Goal: Task Accomplishment & Management: Use online tool/utility

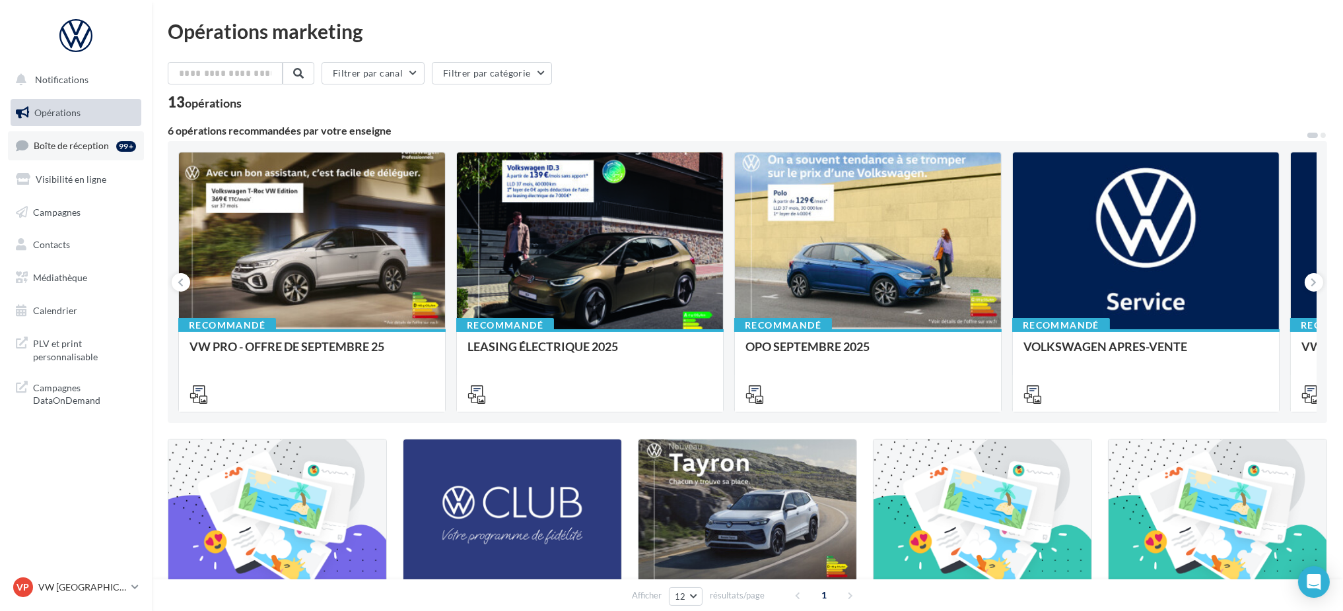
click at [78, 155] on link "Boîte de réception 99+" at bounding box center [76, 145] width 136 height 28
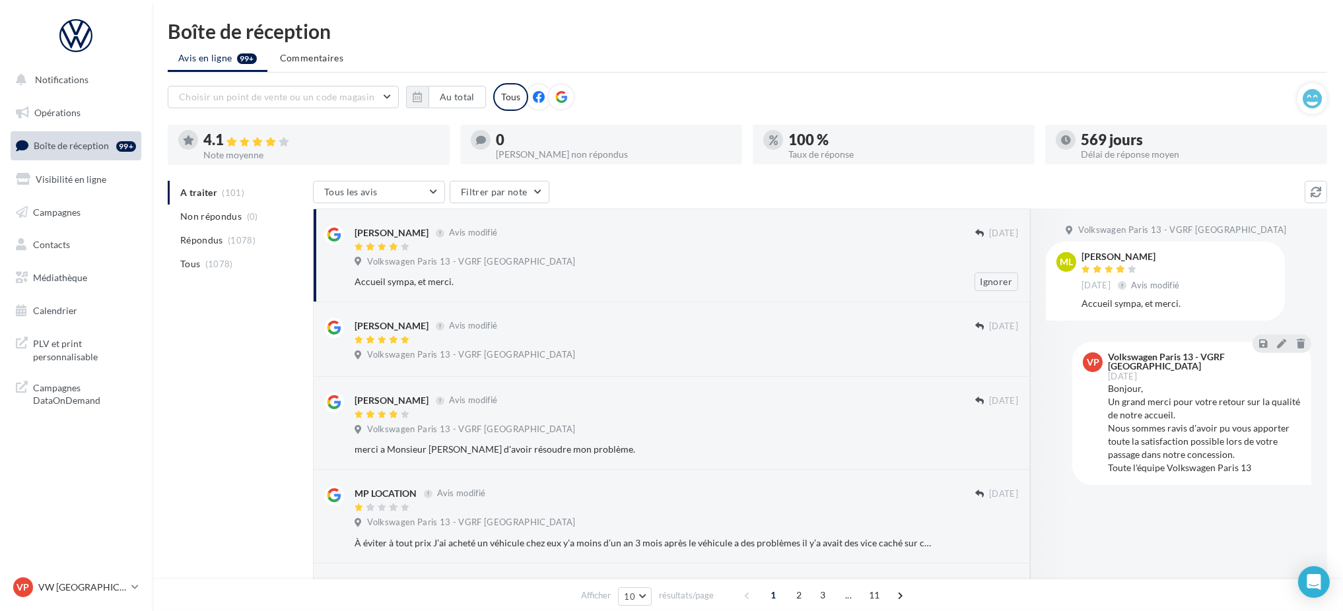
click at [852, 265] on div "Volkswagen Paris 13 - VGRF [GEOGRAPHIC_DATA]" at bounding box center [687, 263] width 664 height 15
click at [990, 281] on button "Ignorer" at bounding box center [997, 282] width 44 height 18
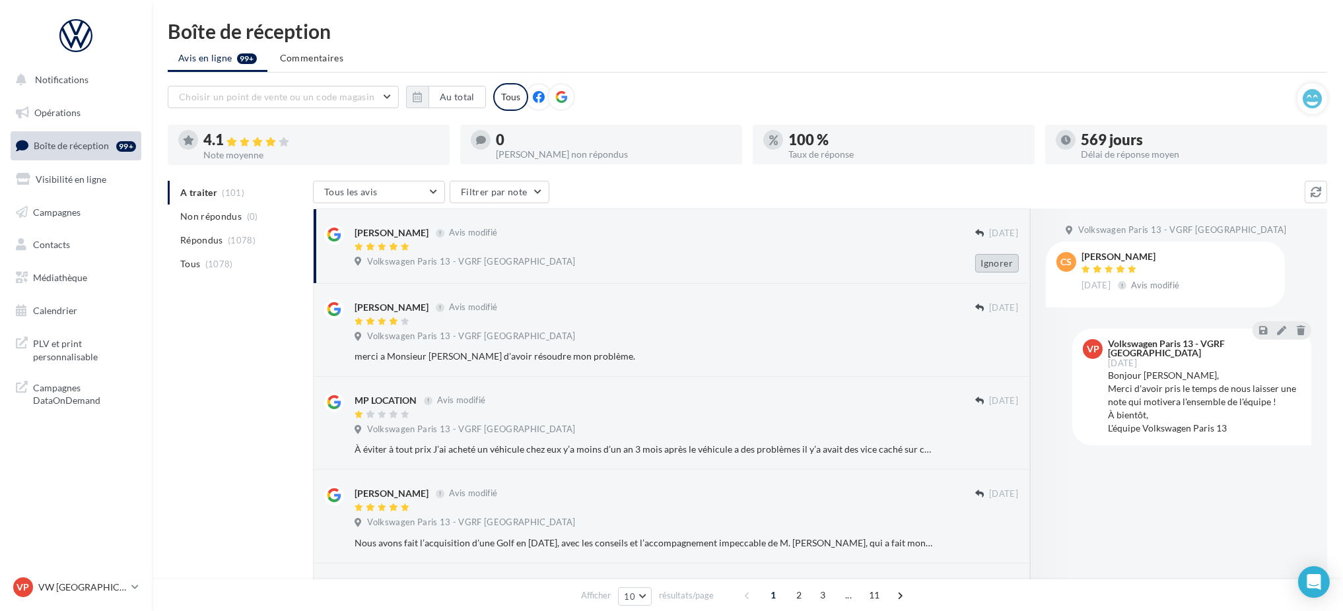
click at [993, 269] on button "Ignorer" at bounding box center [997, 263] width 44 height 18
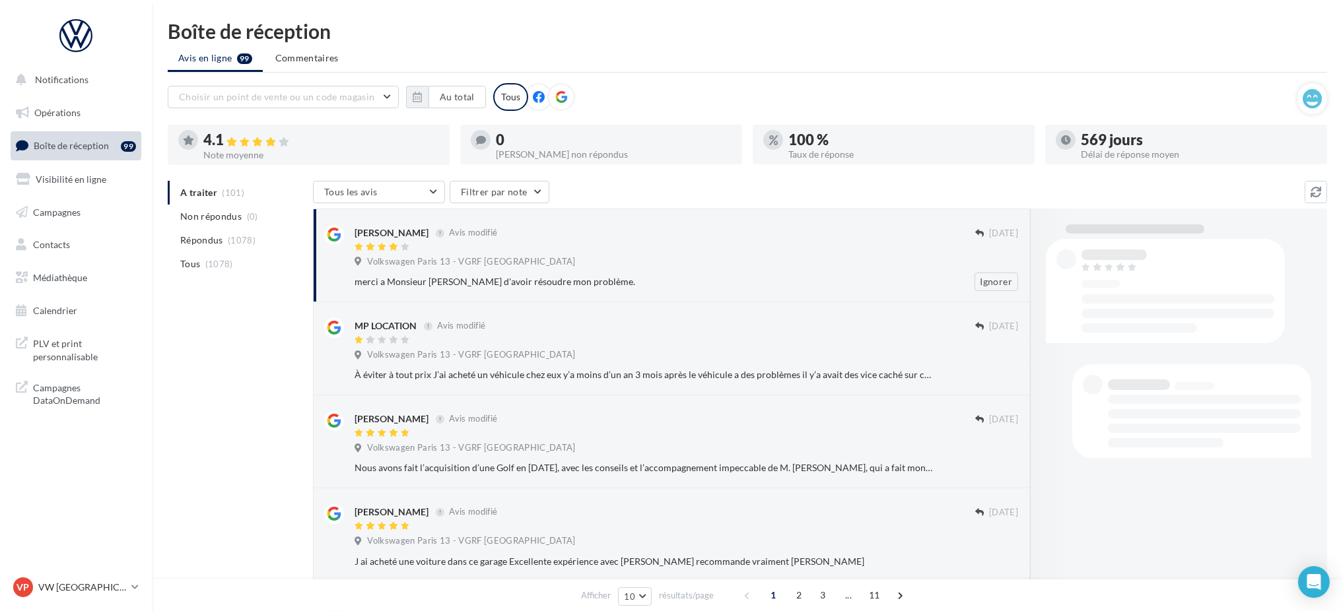
click at [995, 262] on div "Volkswagen Paris 13 - VGRF [GEOGRAPHIC_DATA]" at bounding box center [687, 263] width 664 height 15
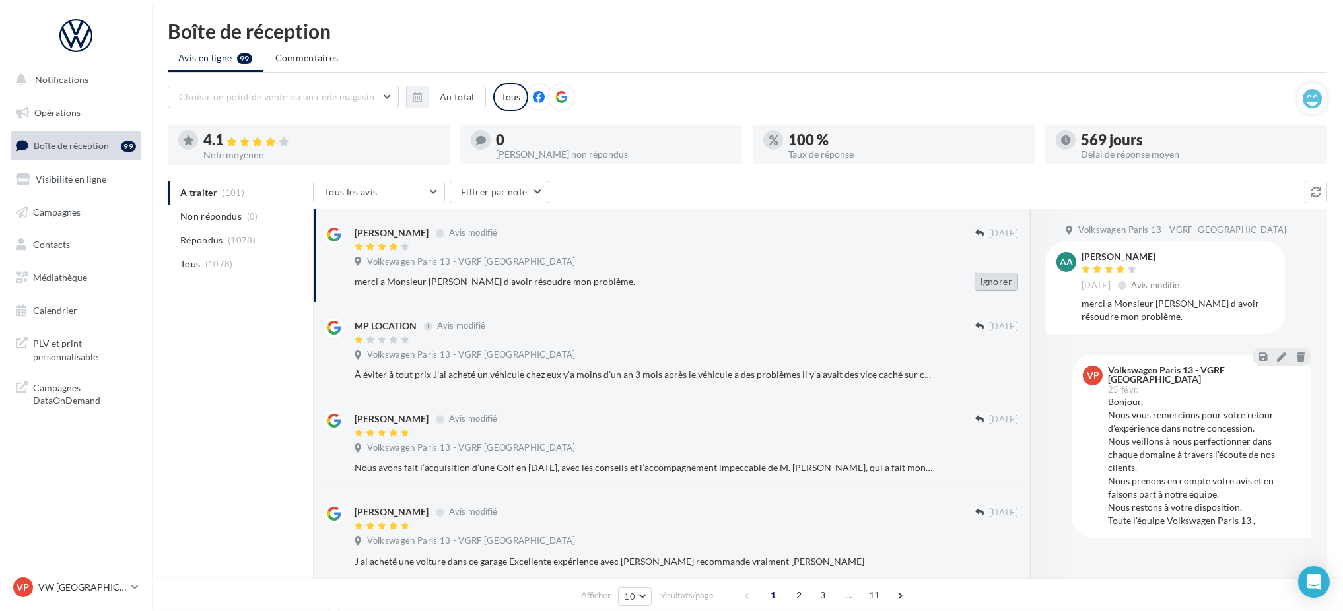
click at [996, 281] on button "Ignorer" at bounding box center [997, 282] width 44 height 18
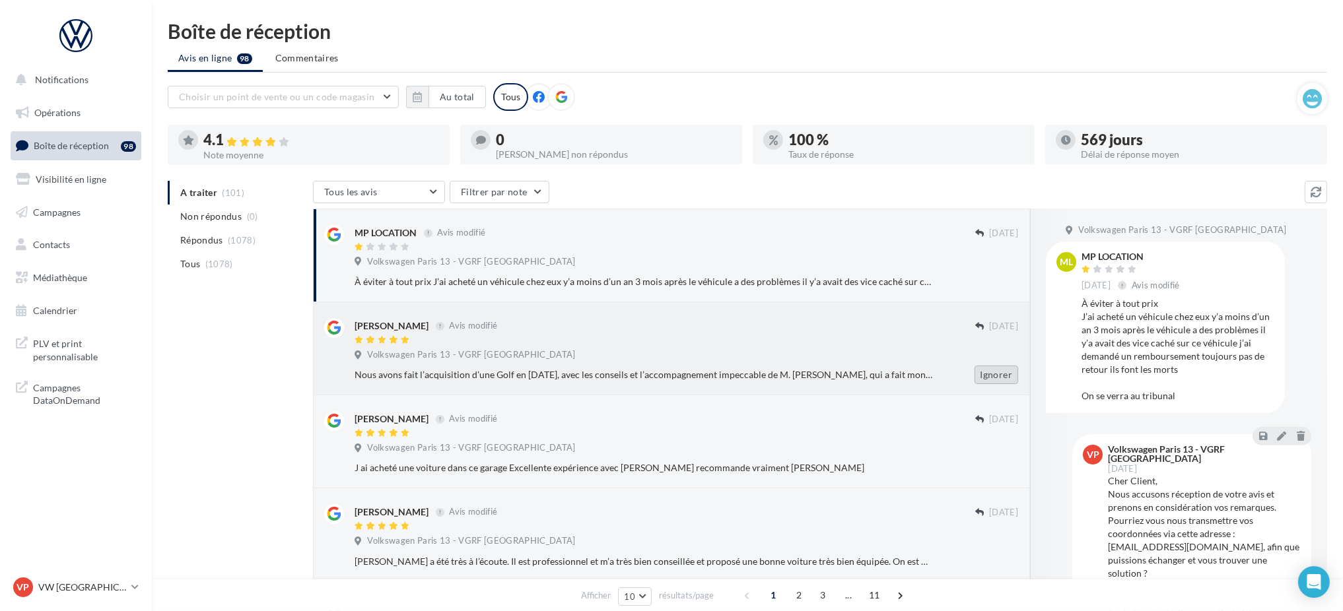
click at [997, 380] on button "Ignorer" at bounding box center [997, 375] width 44 height 18
click at [1001, 377] on button "Ignorer" at bounding box center [997, 375] width 44 height 18
click at [994, 281] on button "Ignorer" at bounding box center [997, 282] width 44 height 18
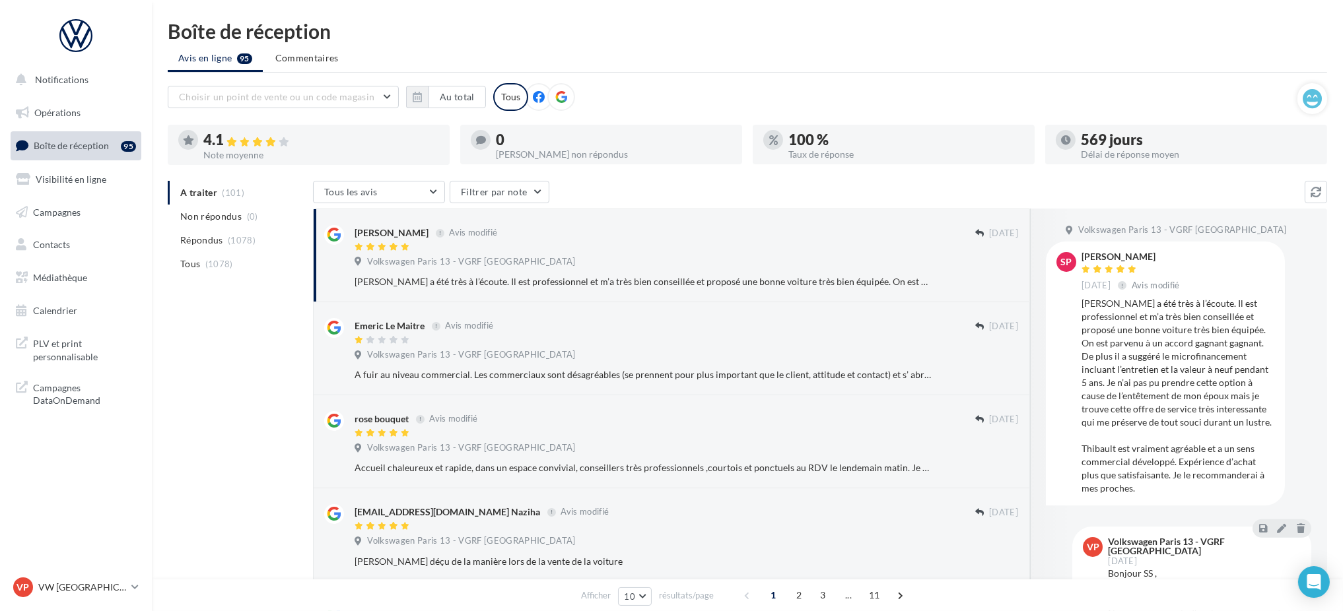
click at [994, 281] on button "Ignorer" at bounding box center [997, 282] width 44 height 18
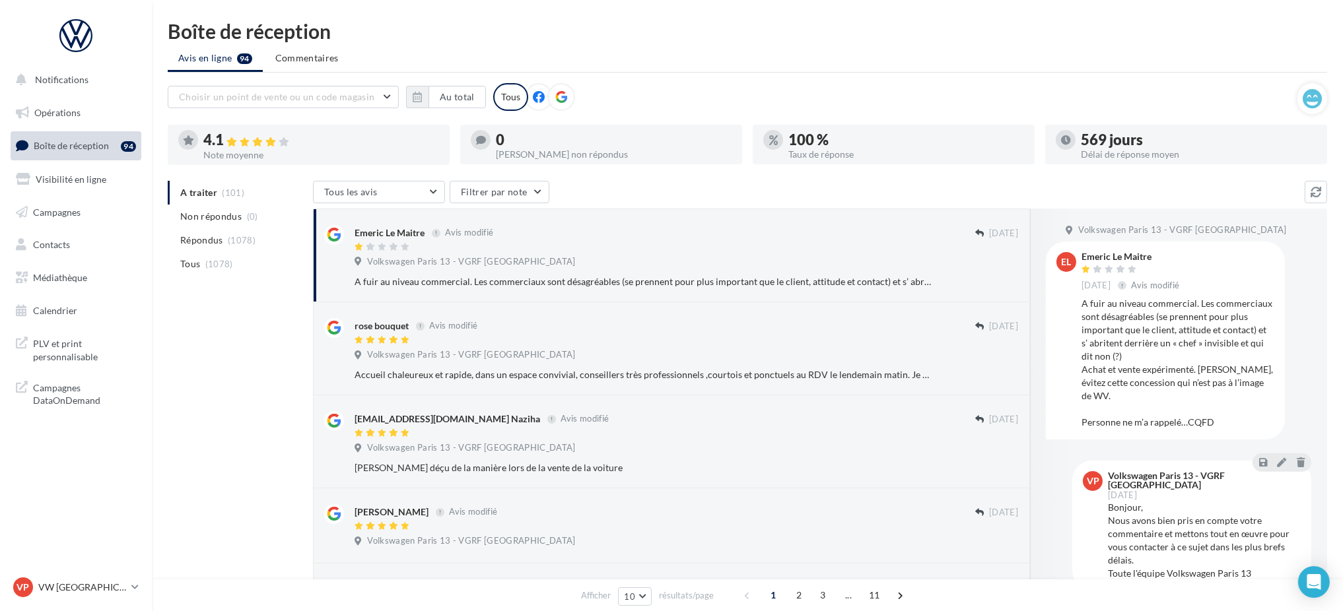
click at [994, 281] on button "Ignorer" at bounding box center [997, 282] width 44 height 18
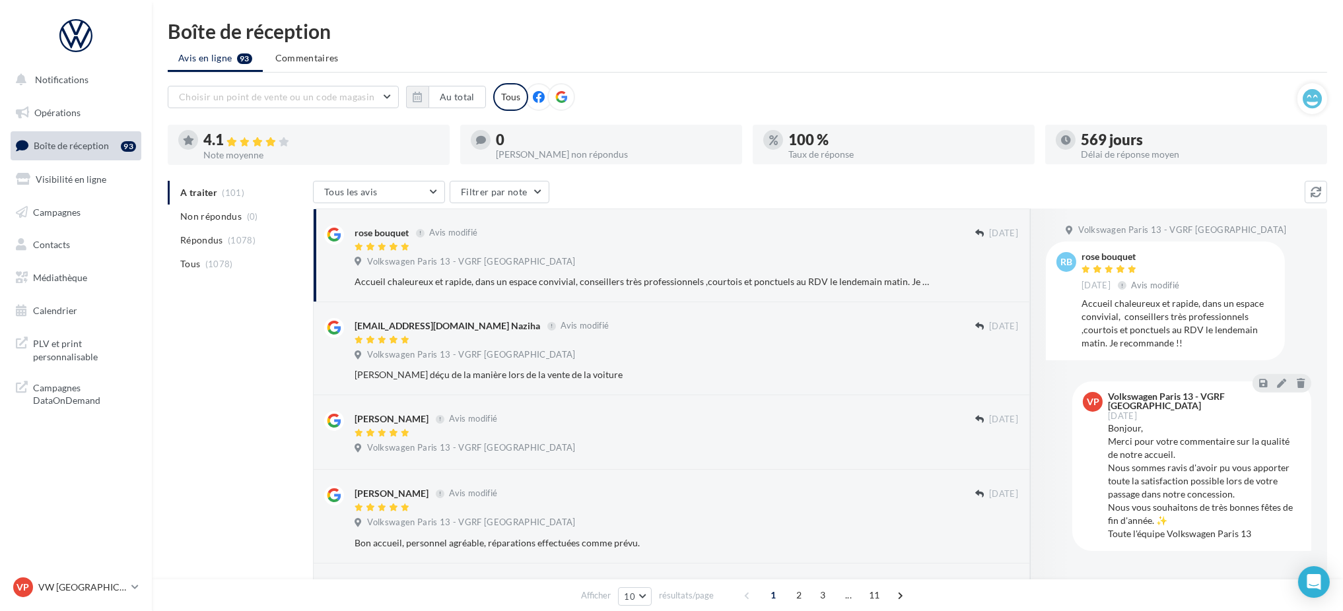
click at [994, 281] on button "Ignorer" at bounding box center [997, 282] width 44 height 18
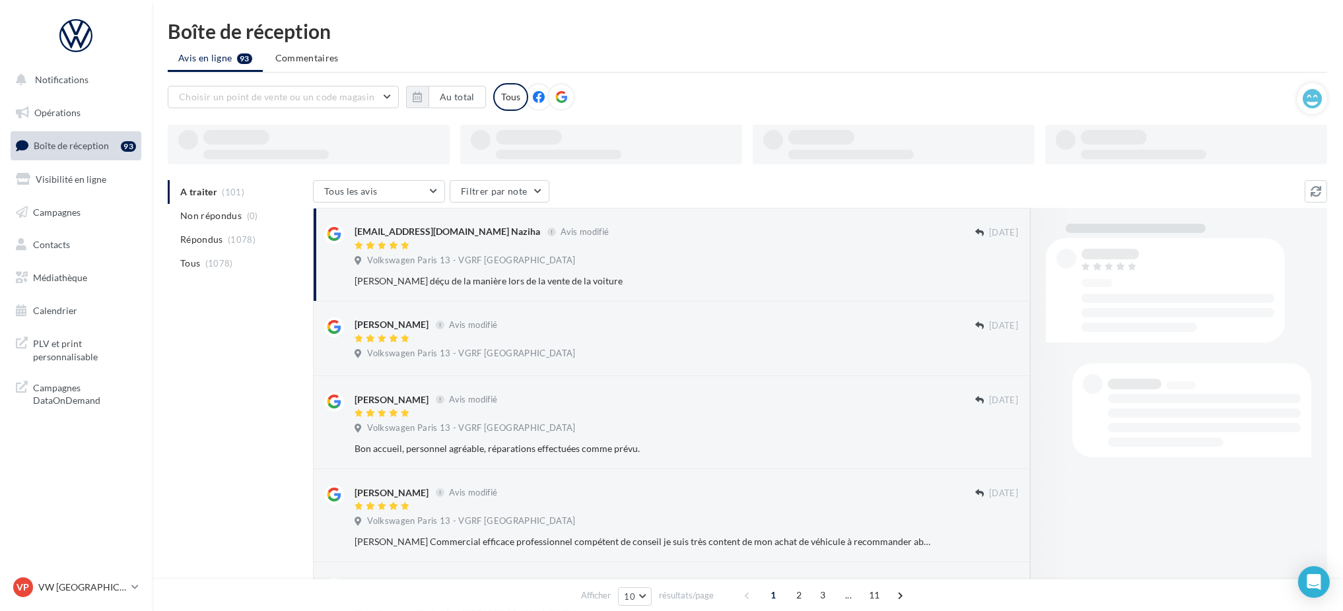
click at [994, 281] on button "Ignorer" at bounding box center [997, 281] width 44 height 18
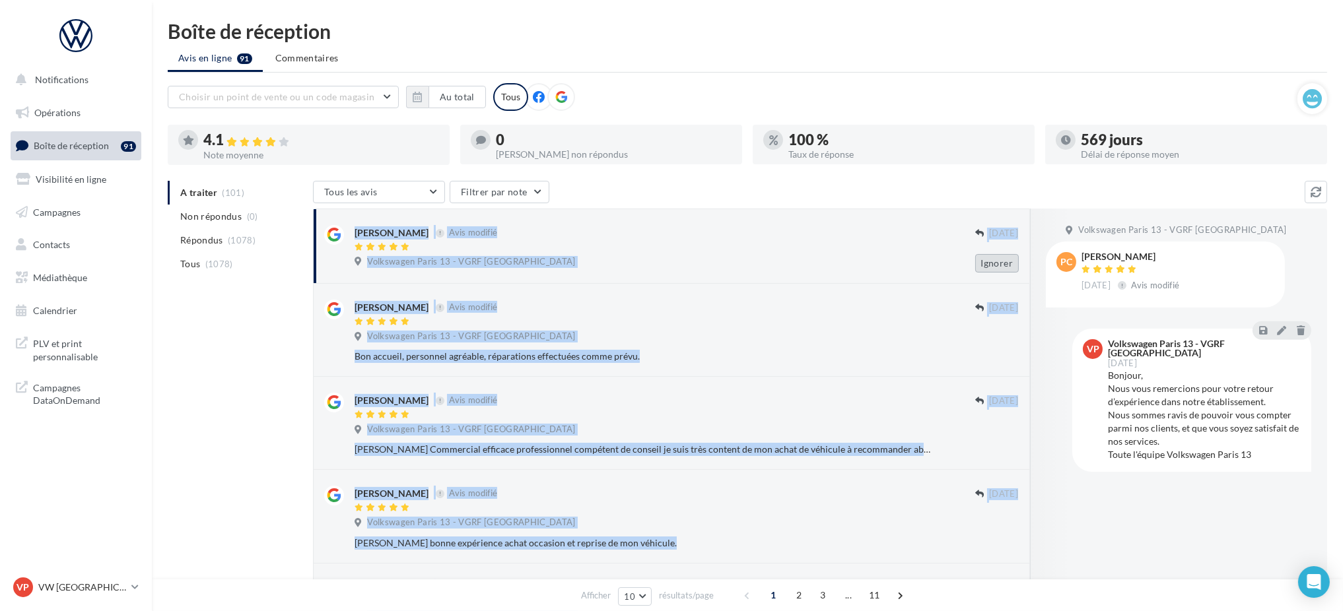
click at [994, 257] on button "Ignorer" at bounding box center [997, 263] width 44 height 18
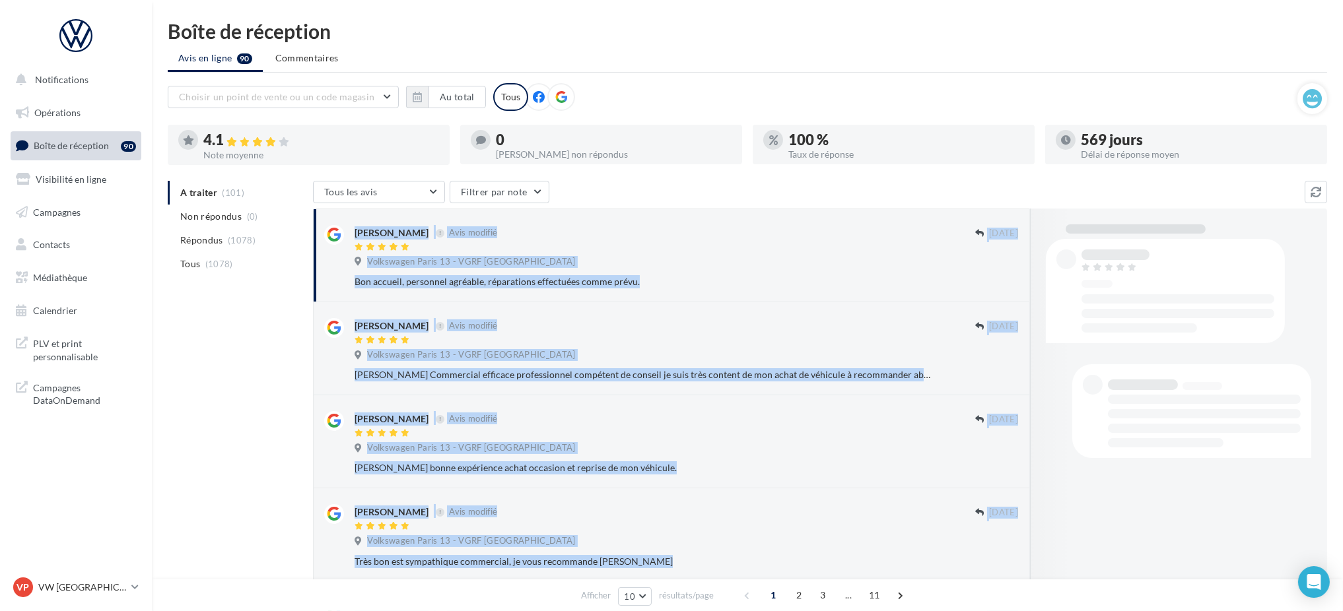
click at [994, 257] on div "Volkswagen Paris 13 - VGRF [GEOGRAPHIC_DATA]" at bounding box center [687, 263] width 664 height 15
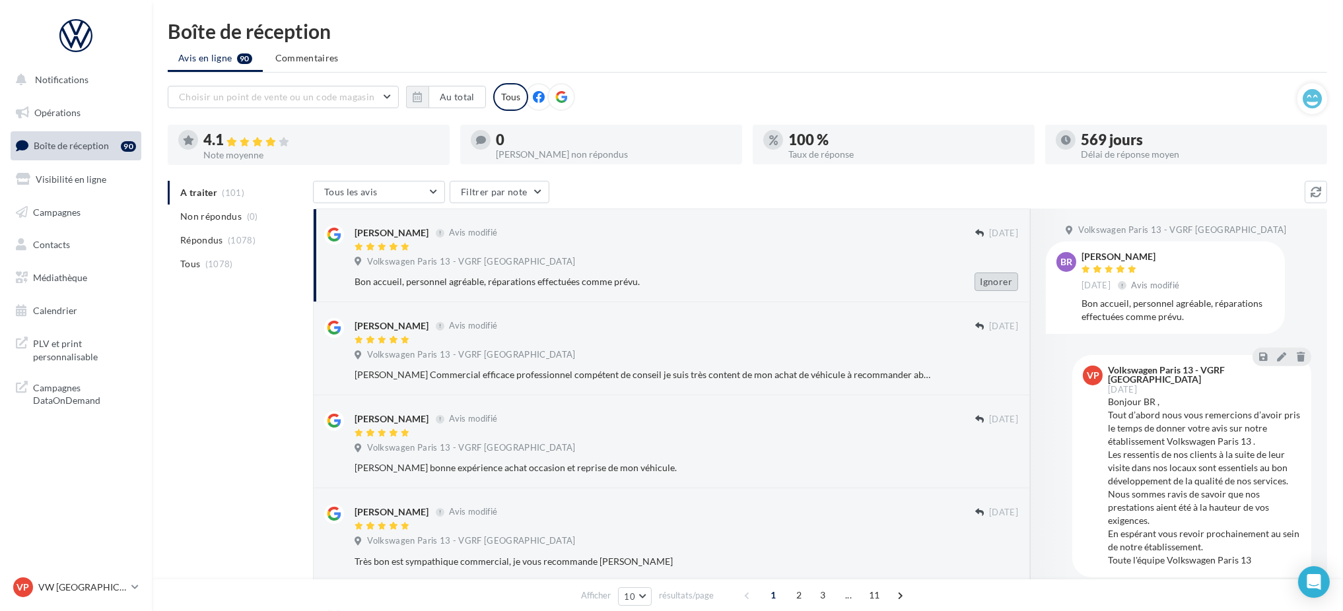
click at [998, 287] on button "Ignorer" at bounding box center [997, 282] width 44 height 18
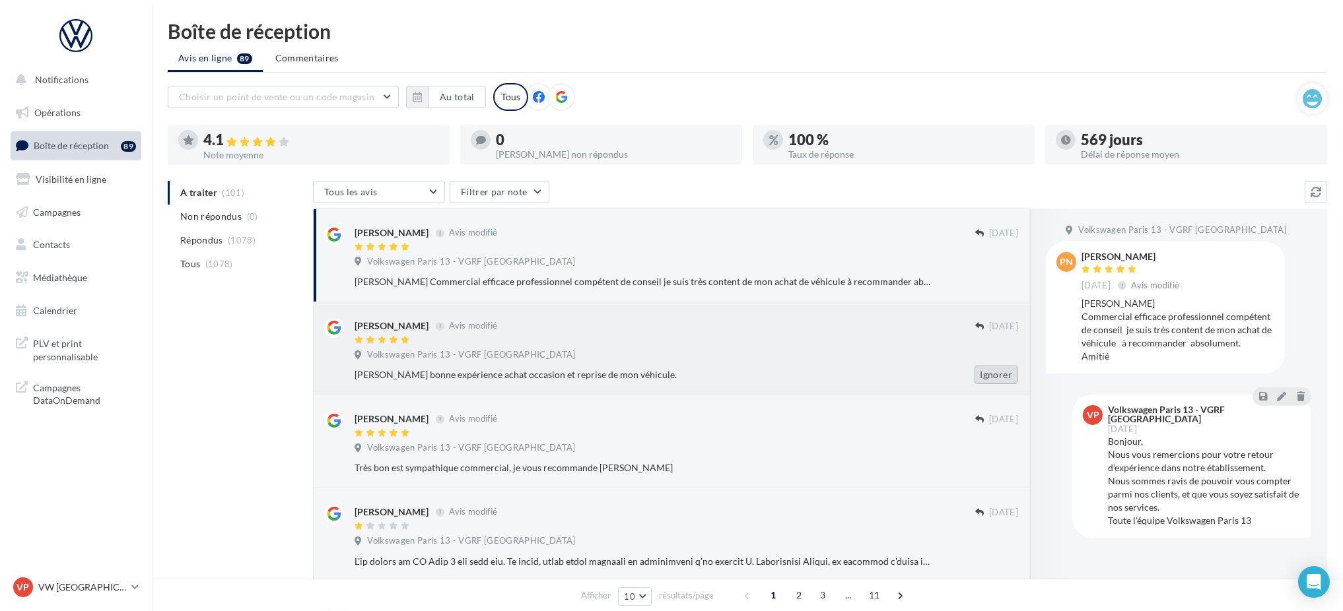
click at [990, 375] on button "Ignorer" at bounding box center [997, 375] width 44 height 18
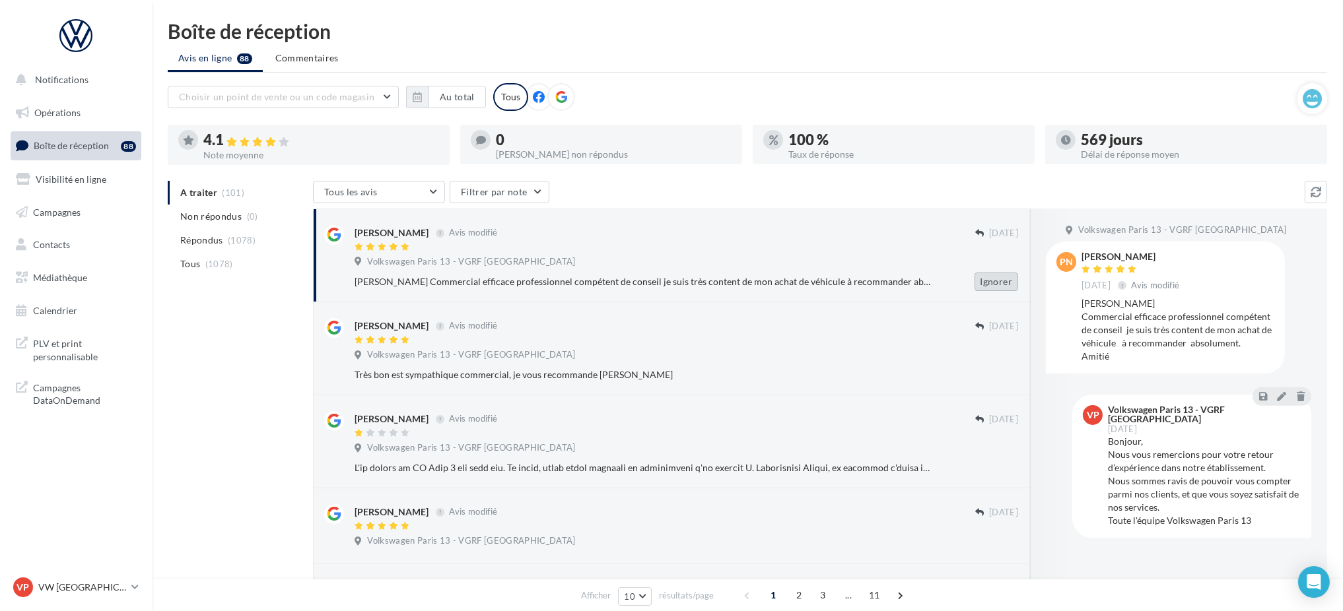
click at [986, 279] on button "Ignorer" at bounding box center [997, 282] width 44 height 18
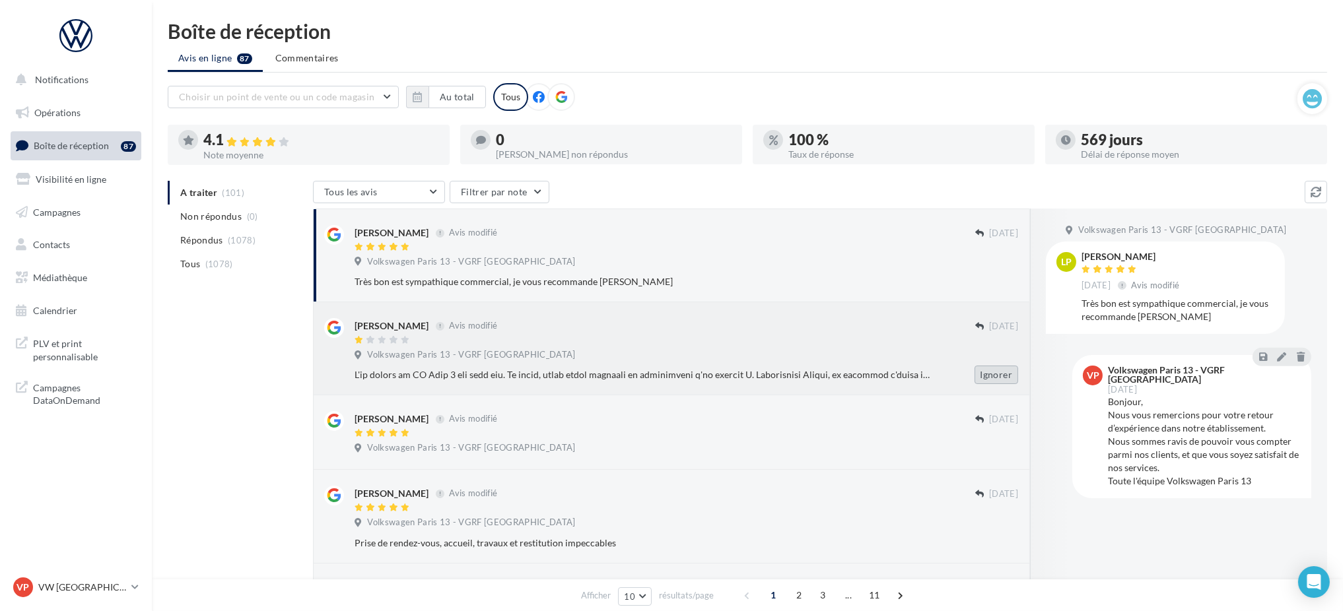
click at [992, 372] on button "Ignorer" at bounding box center [997, 375] width 44 height 18
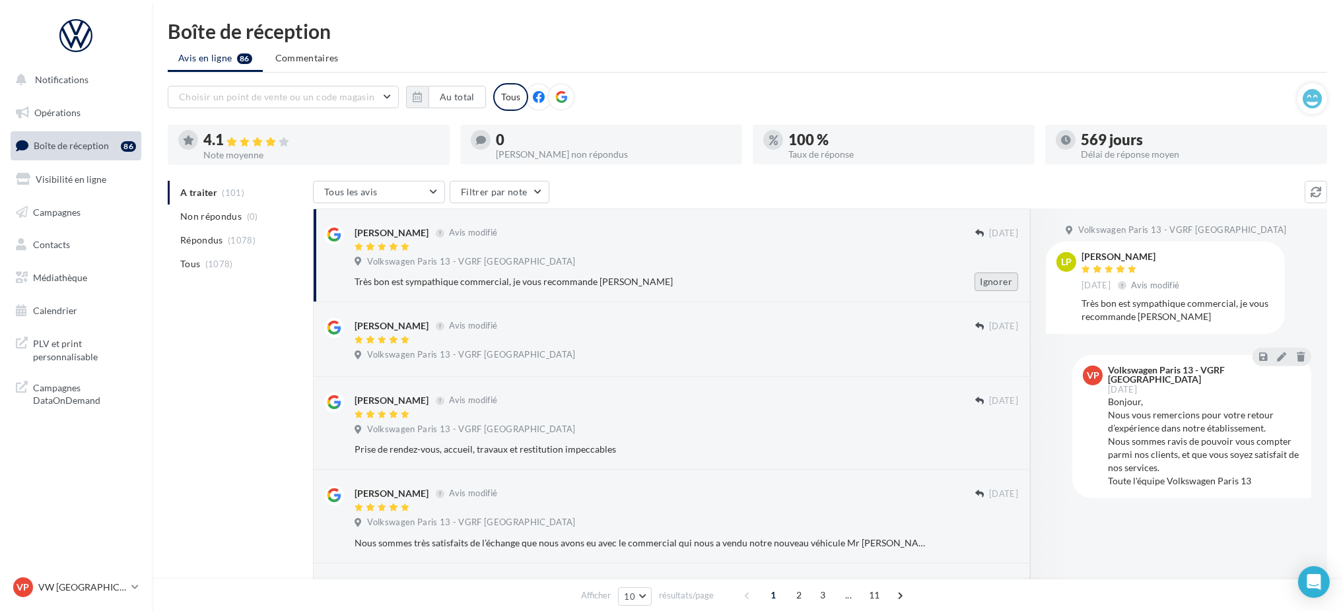
click at [996, 283] on button "Ignorer" at bounding box center [997, 282] width 44 height 18
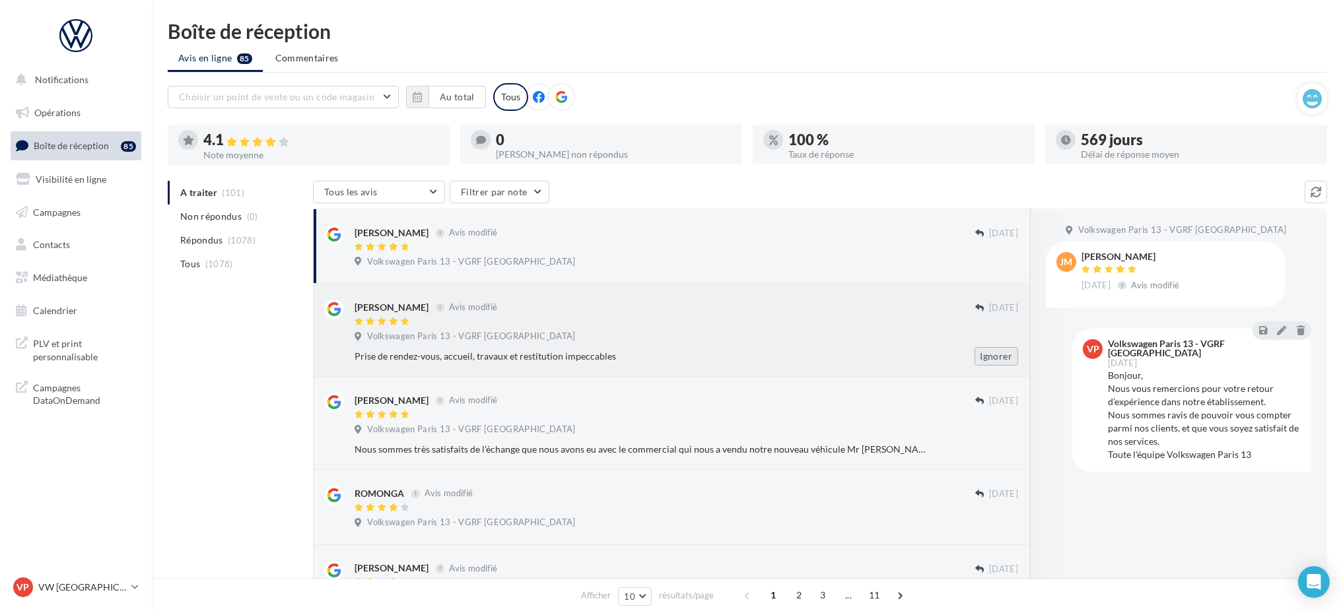
click at [1000, 357] on button "Ignorer" at bounding box center [997, 356] width 44 height 18
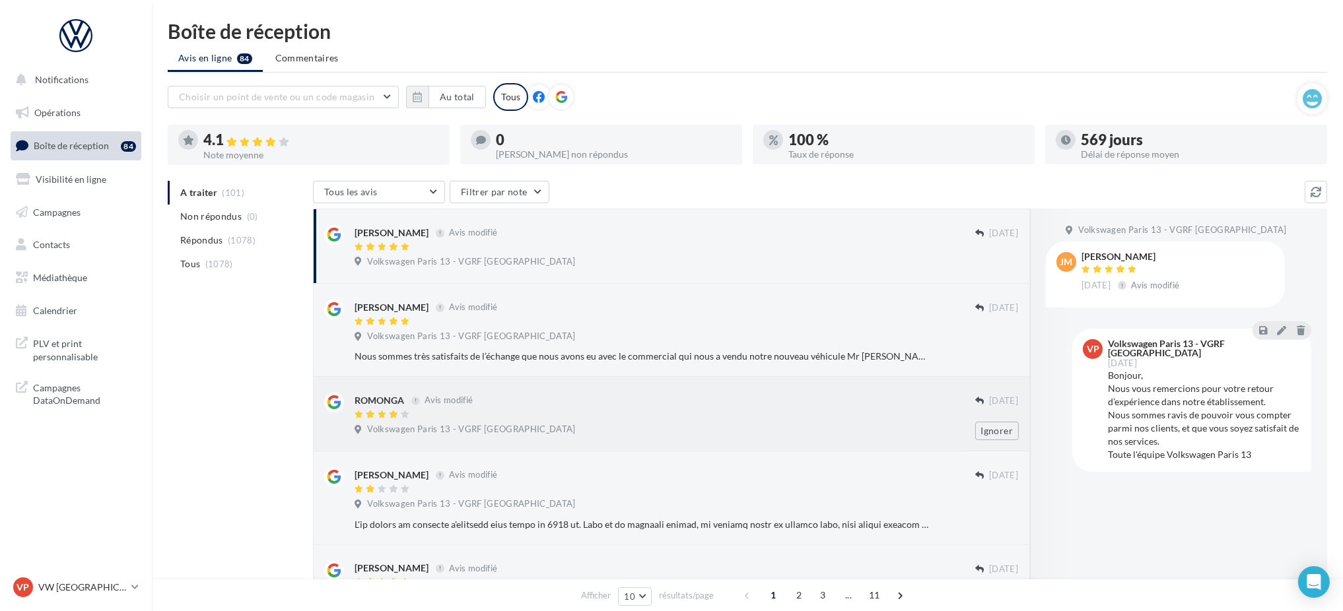
click at [996, 418] on div "Ignorer" at bounding box center [997, 431] width 65 height 40
click at [994, 424] on button "Ignorer" at bounding box center [997, 431] width 44 height 18
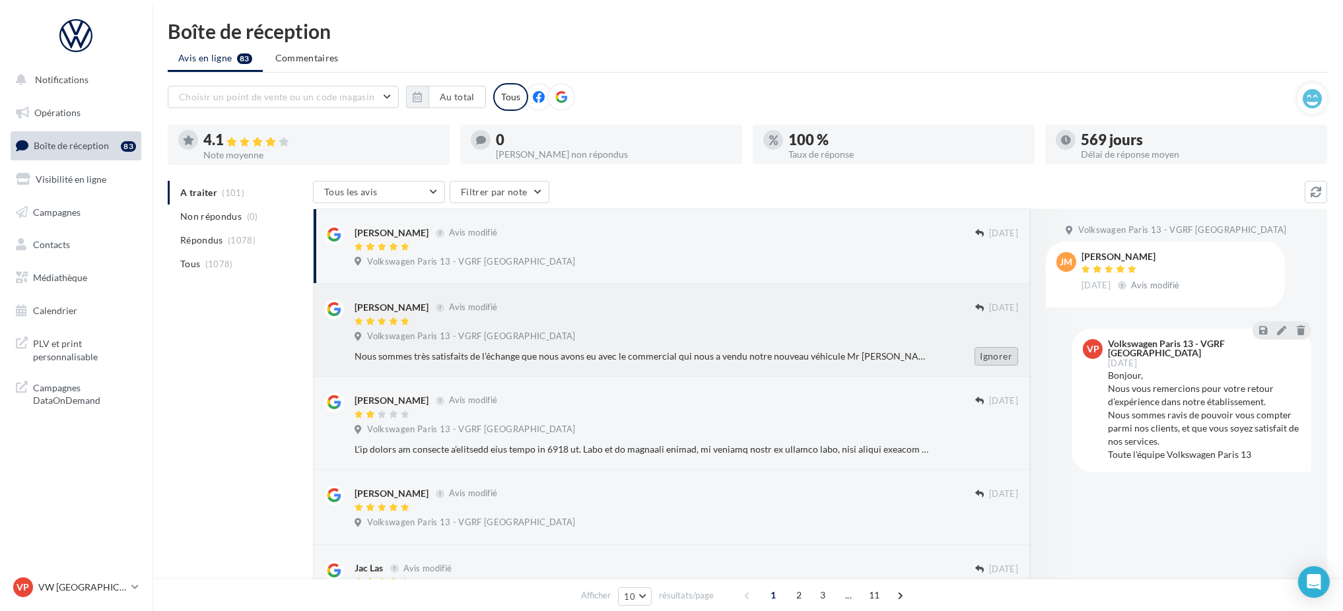
click at [996, 363] on button "Ignorer" at bounding box center [997, 356] width 44 height 18
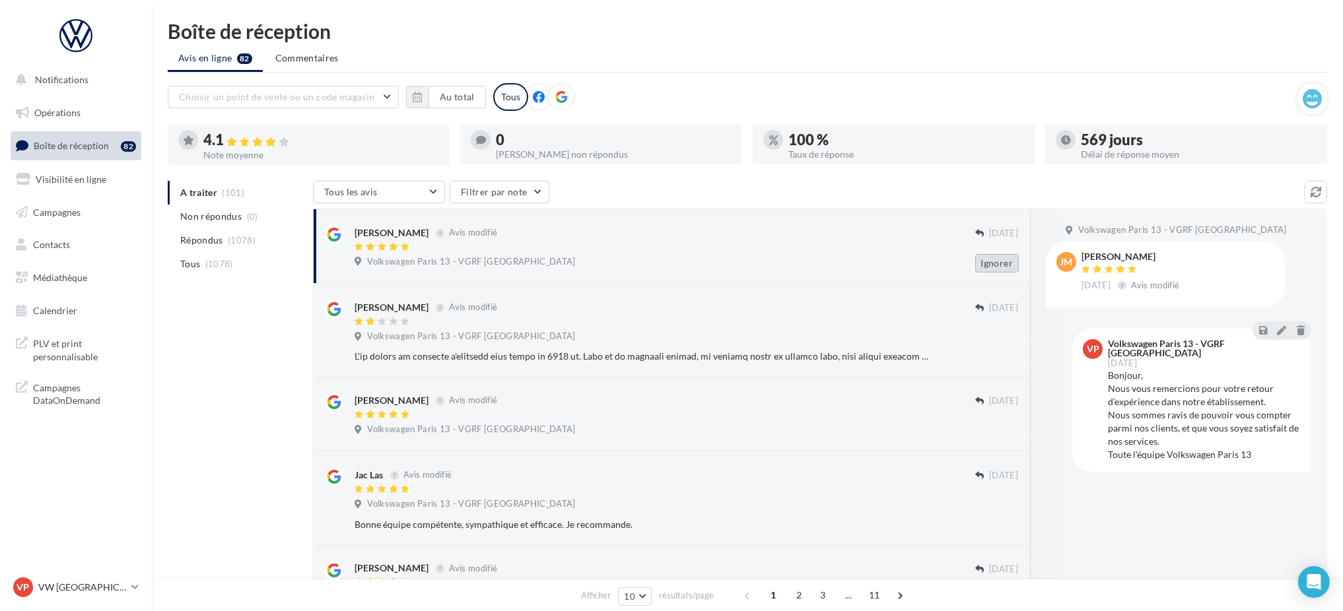
click at [995, 270] on button "Ignorer" at bounding box center [997, 263] width 44 height 18
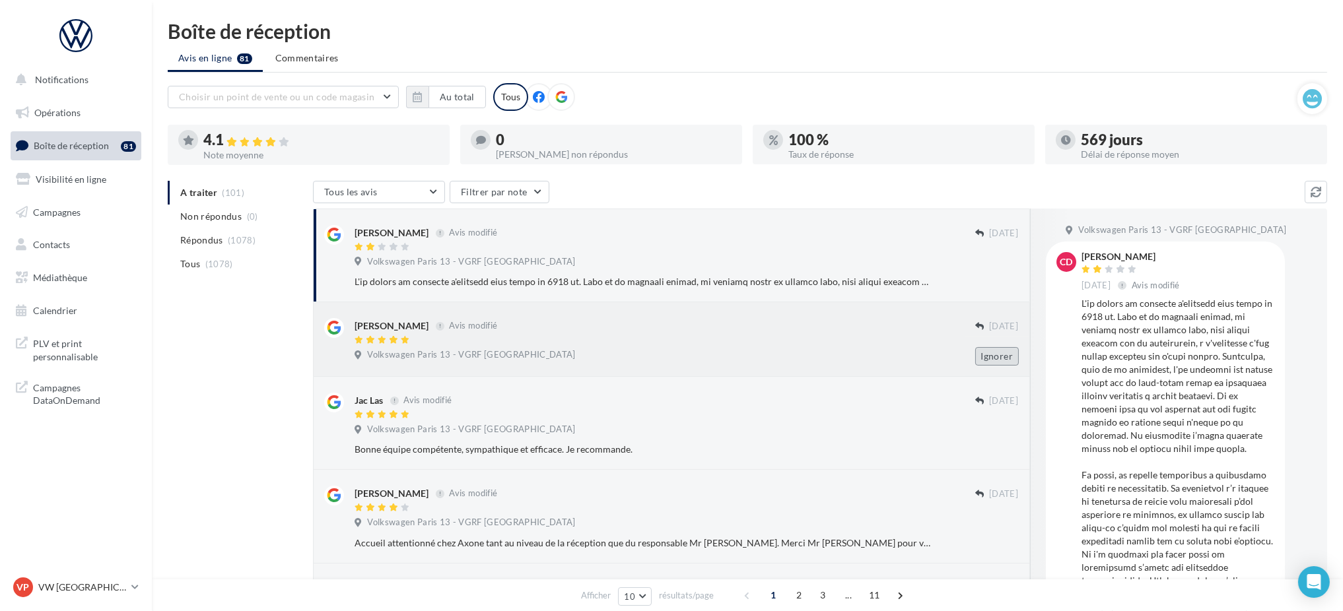
click at [994, 354] on button "Ignorer" at bounding box center [997, 356] width 44 height 18
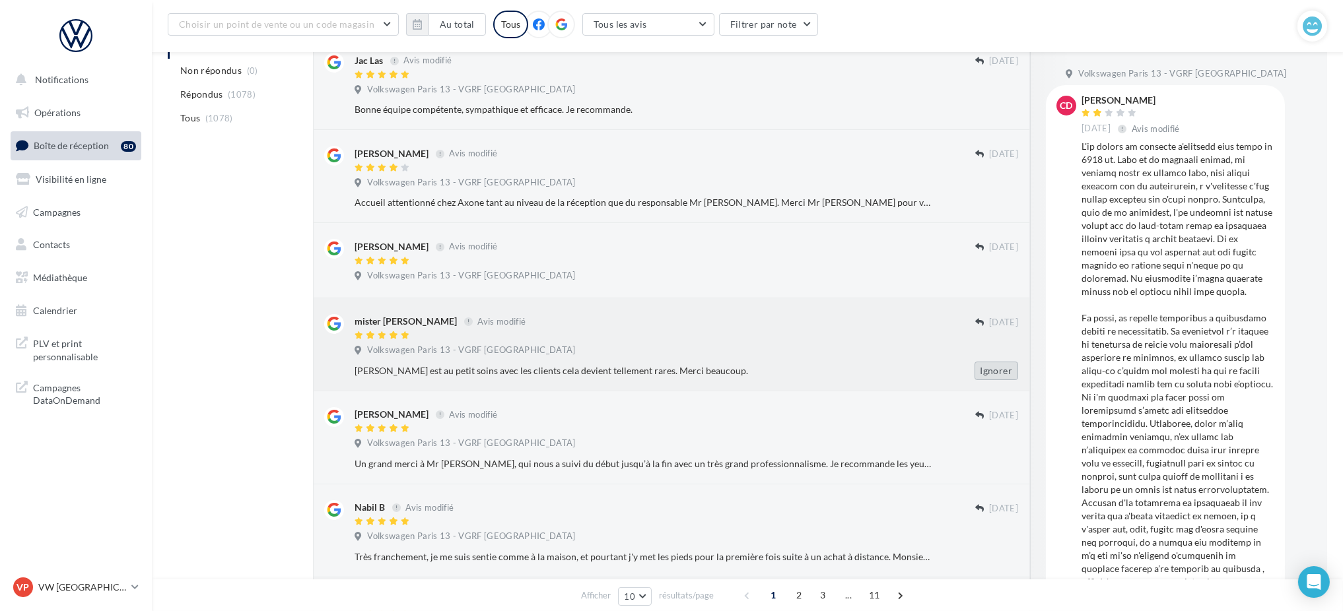
scroll to position [613, 0]
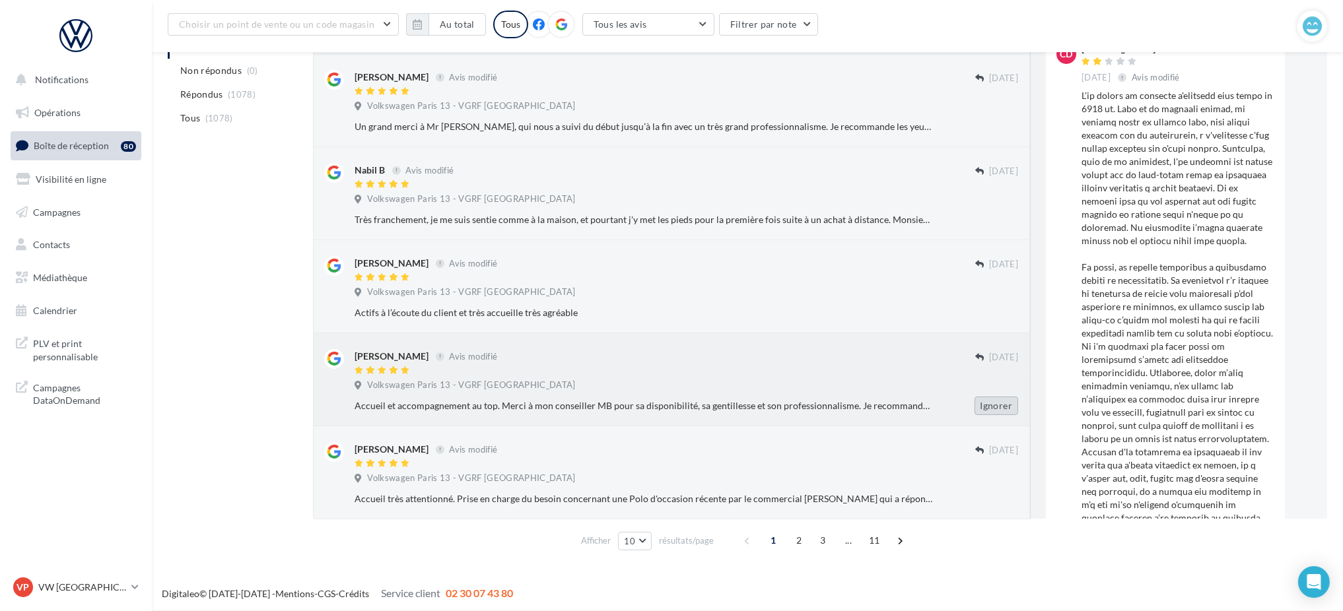
click at [989, 405] on button "Ignorer" at bounding box center [997, 406] width 44 height 18
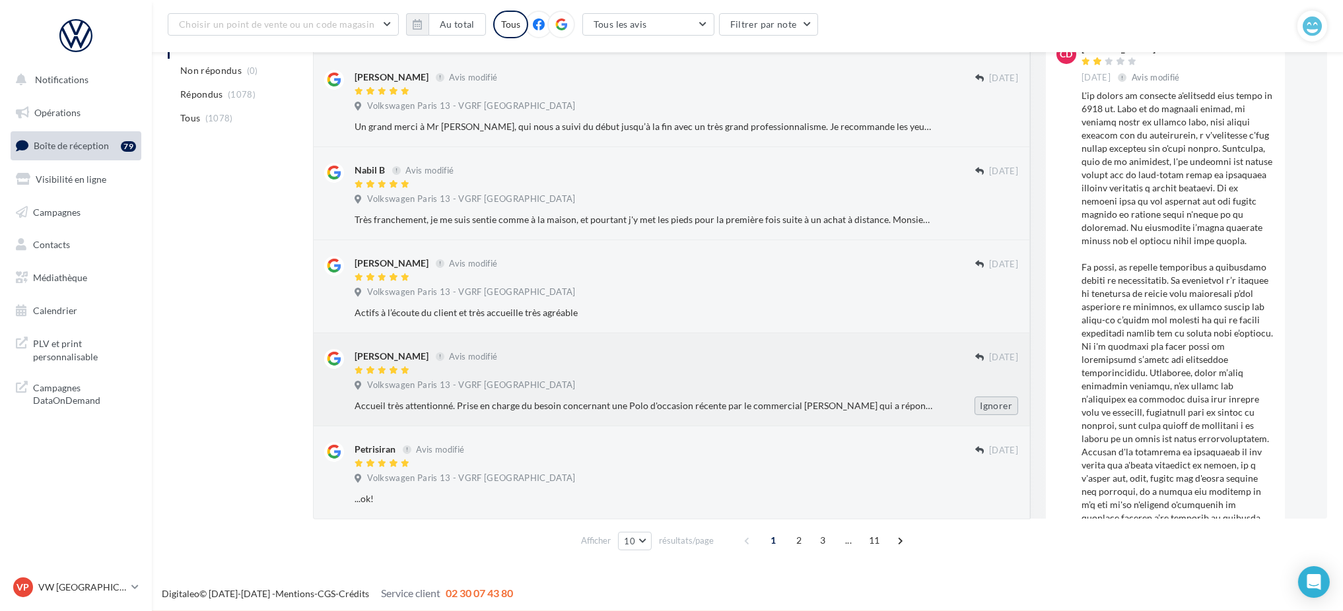
click at [998, 411] on button "Ignorer" at bounding box center [997, 406] width 44 height 18
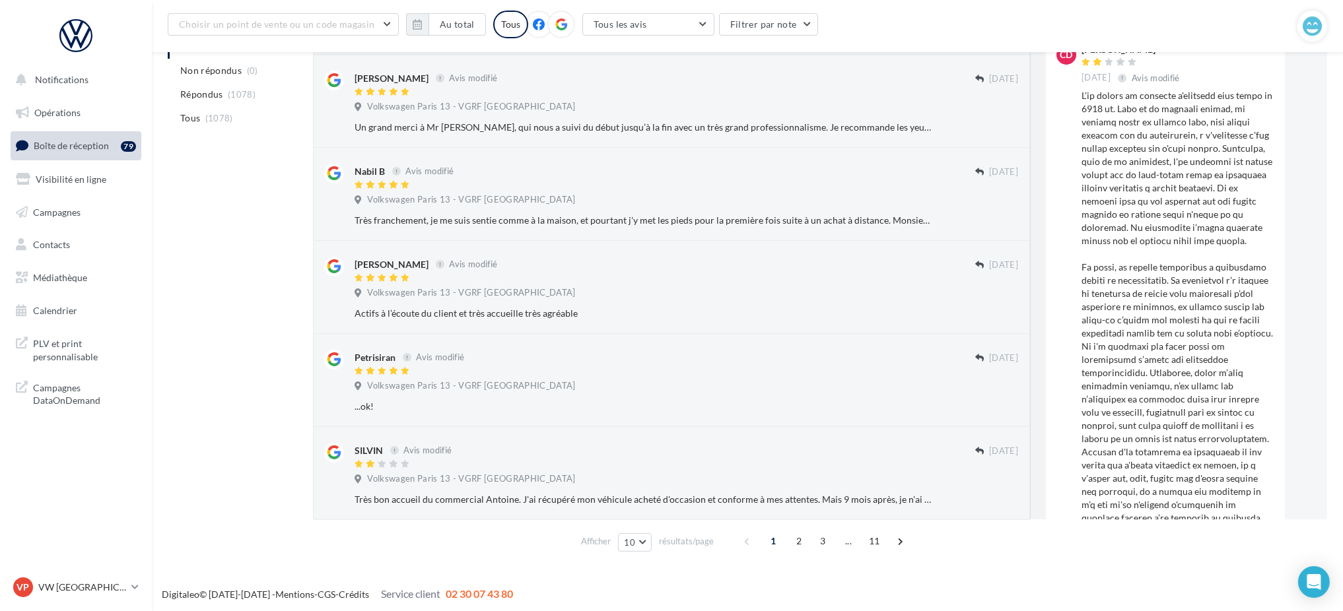
click at [996, 410] on button "Ignorer" at bounding box center [997, 406] width 44 height 18
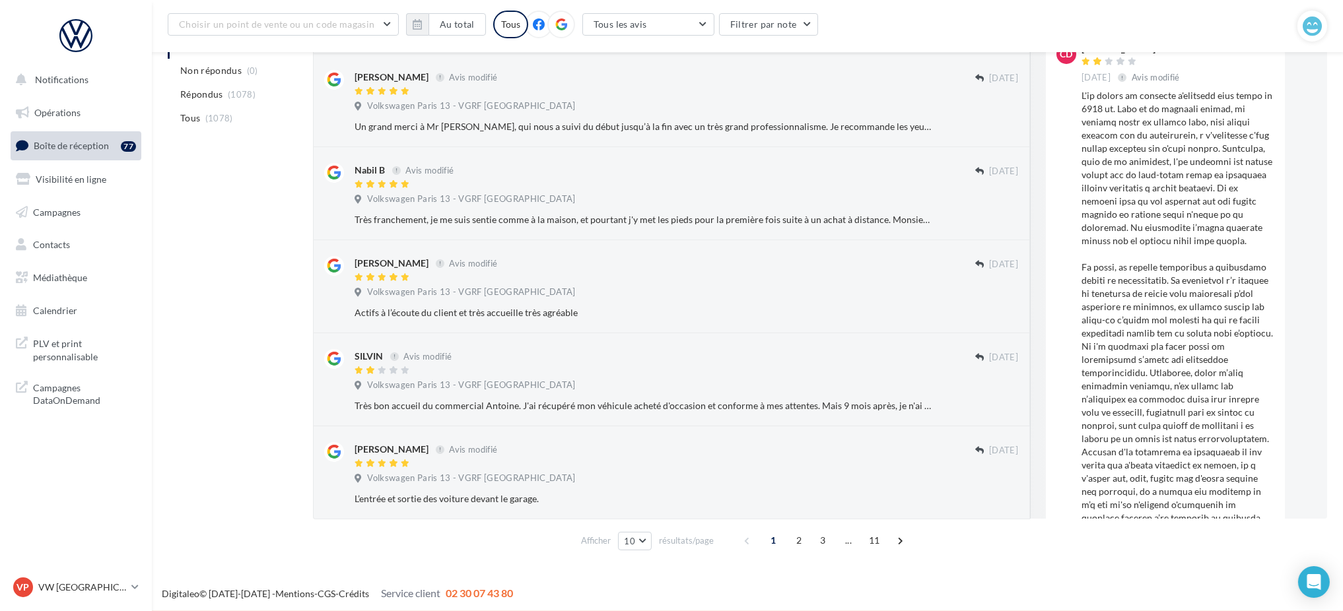
click at [996, 410] on button "Ignorer" at bounding box center [997, 406] width 44 height 18
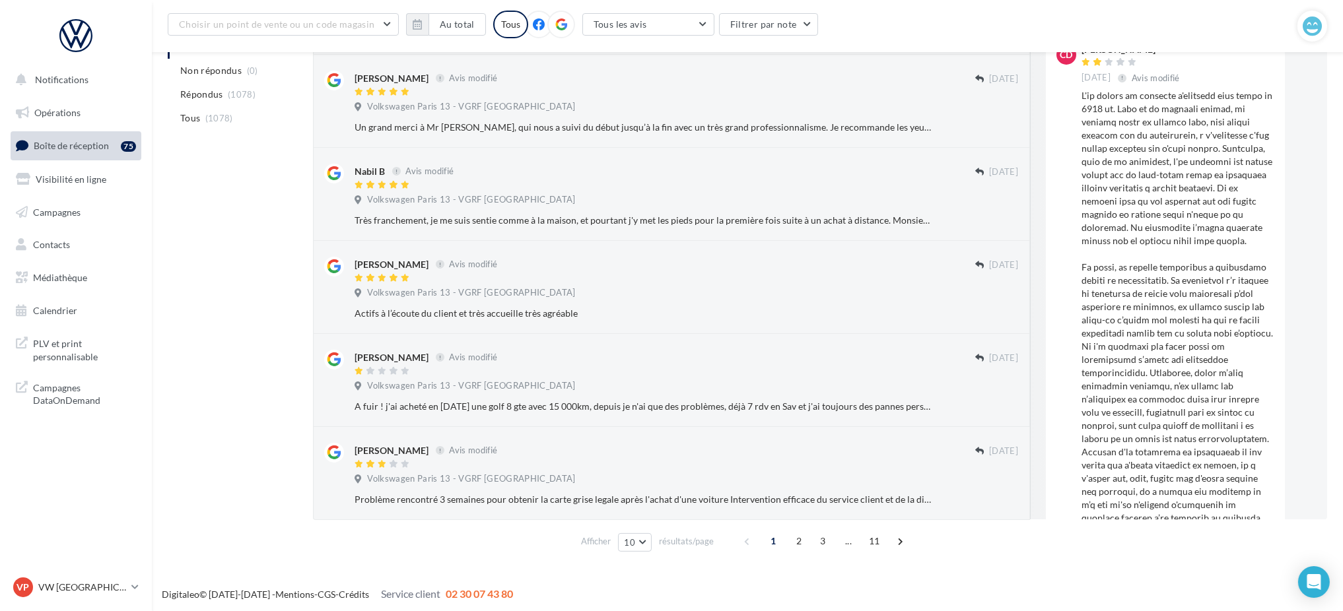
click at [996, 410] on button "Ignorer" at bounding box center [997, 406] width 44 height 18
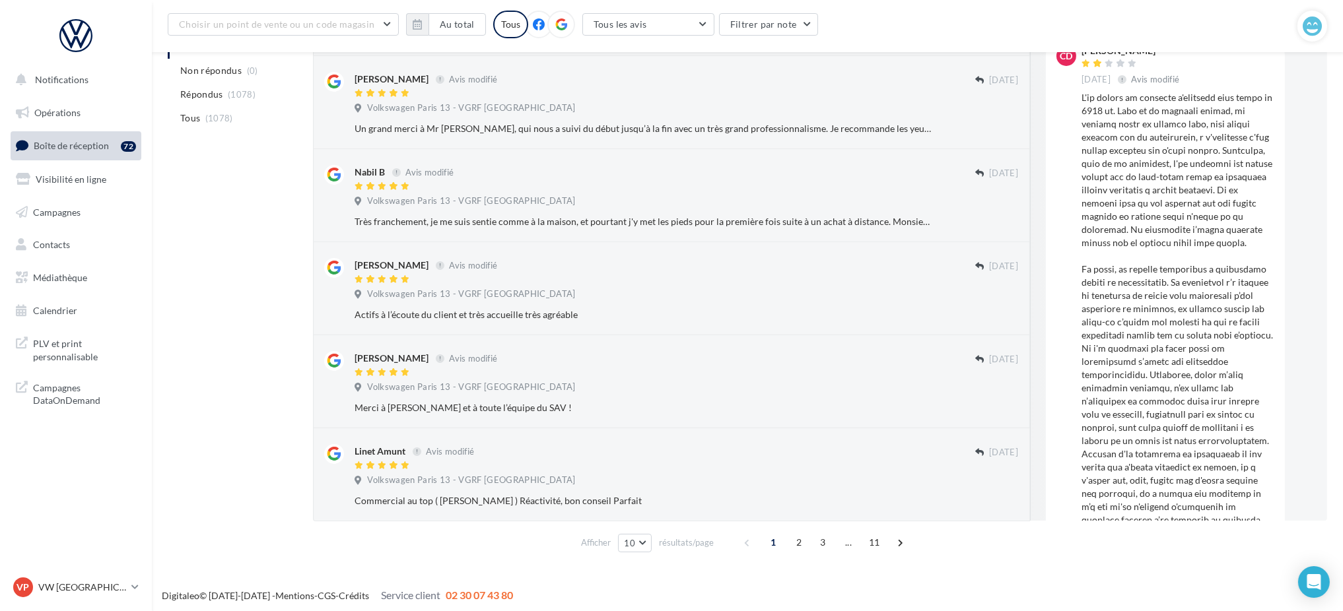
click at [996, 410] on button "Ignorer" at bounding box center [997, 408] width 44 height 18
click at [996, 410] on div "Ignorer" at bounding box center [986, 406] width 86 height 18
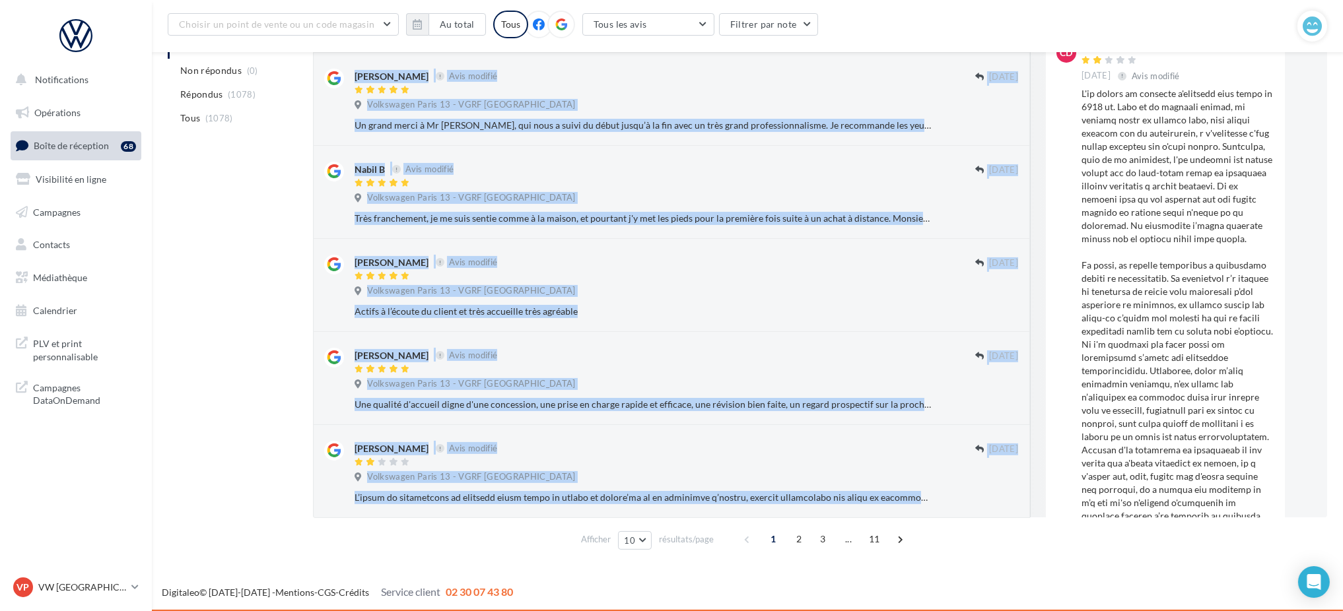
click at [996, 410] on button "Ignorer" at bounding box center [997, 404] width 44 height 18
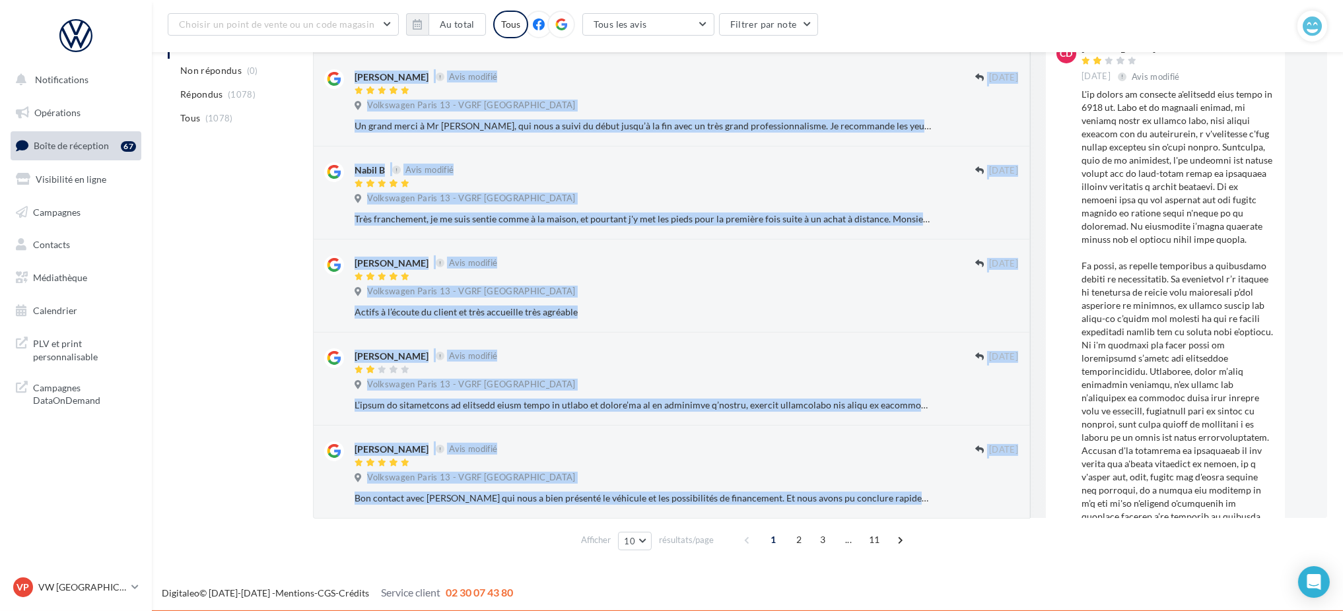
click at [996, 410] on button "Ignorer" at bounding box center [997, 405] width 44 height 18
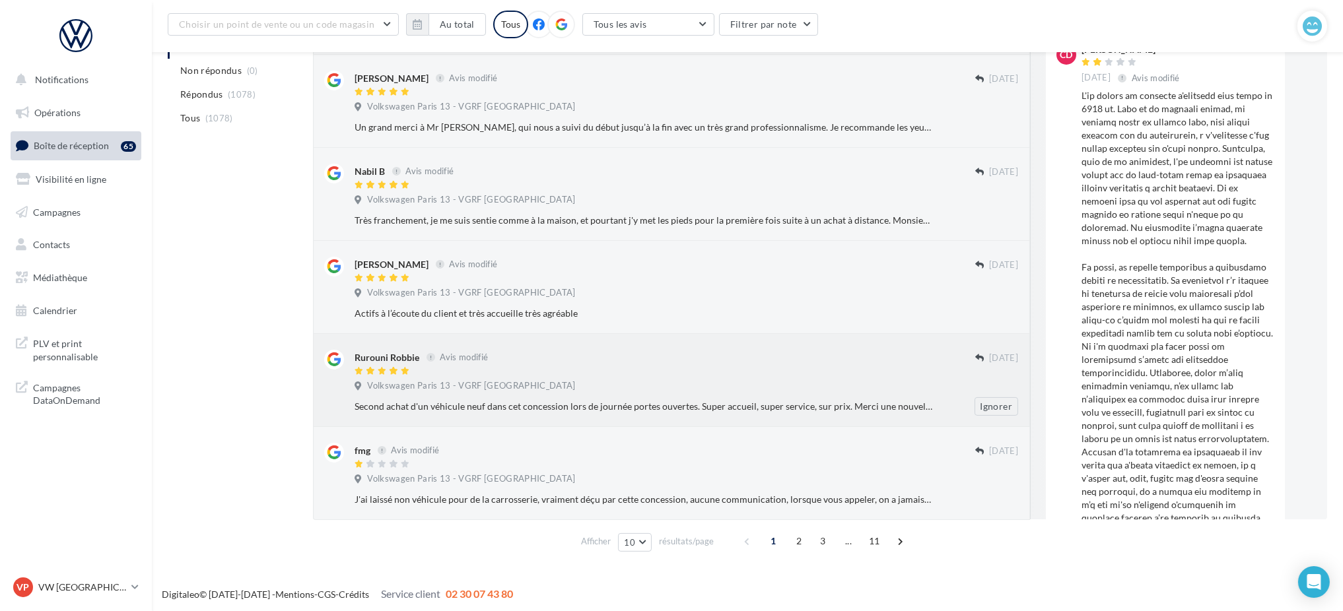
click at [996, 409] on button "Ignorer" at bounding box center [997, 406] width 44 height 18
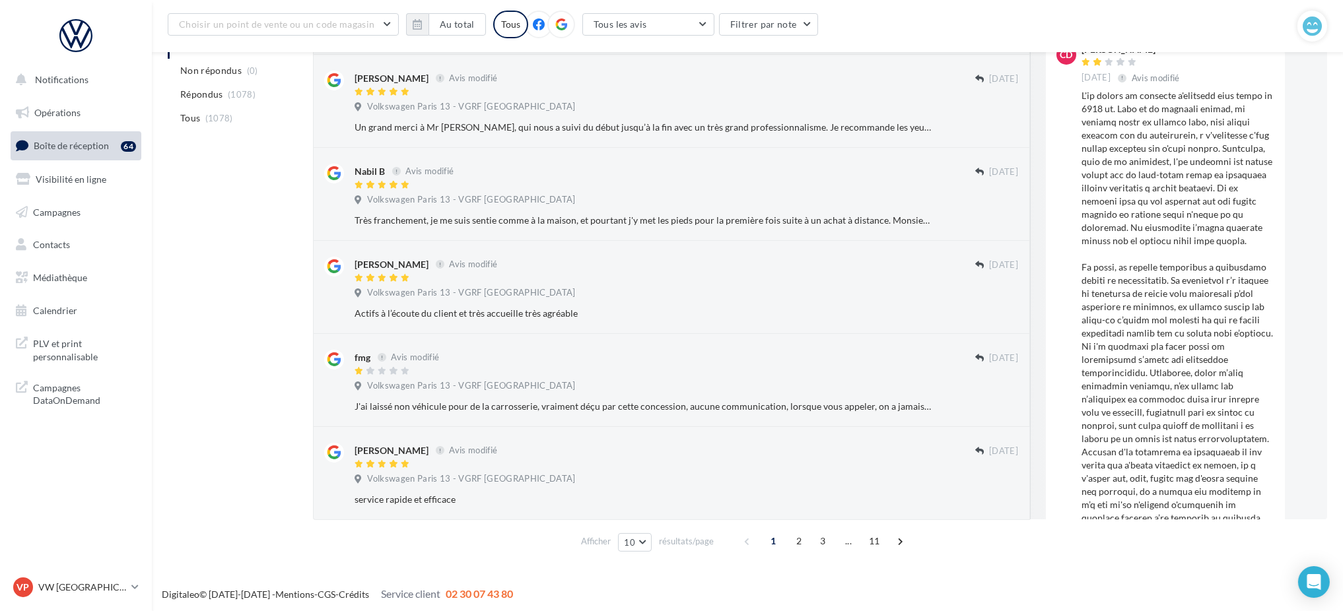
click at [995, 406] on button "Ignorer" at bounding box center [997, 406] width 44 height 18
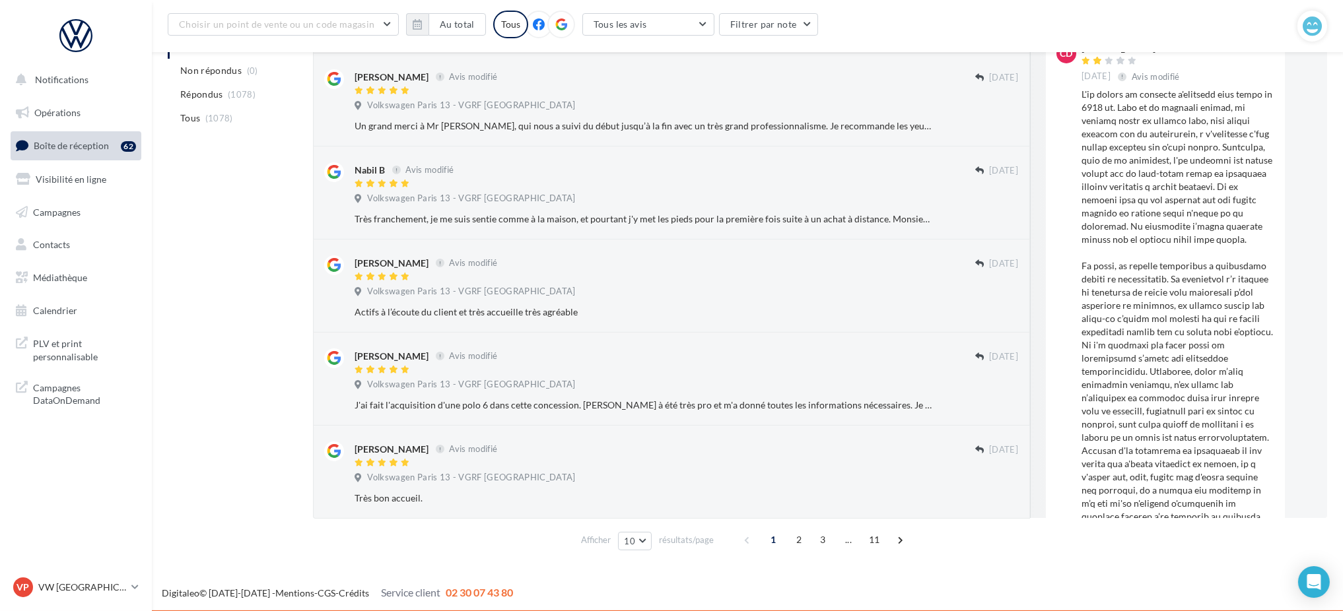
click at [994, 405] on div "Ignorer" at bounding box center [986, 405] width 86 height 18
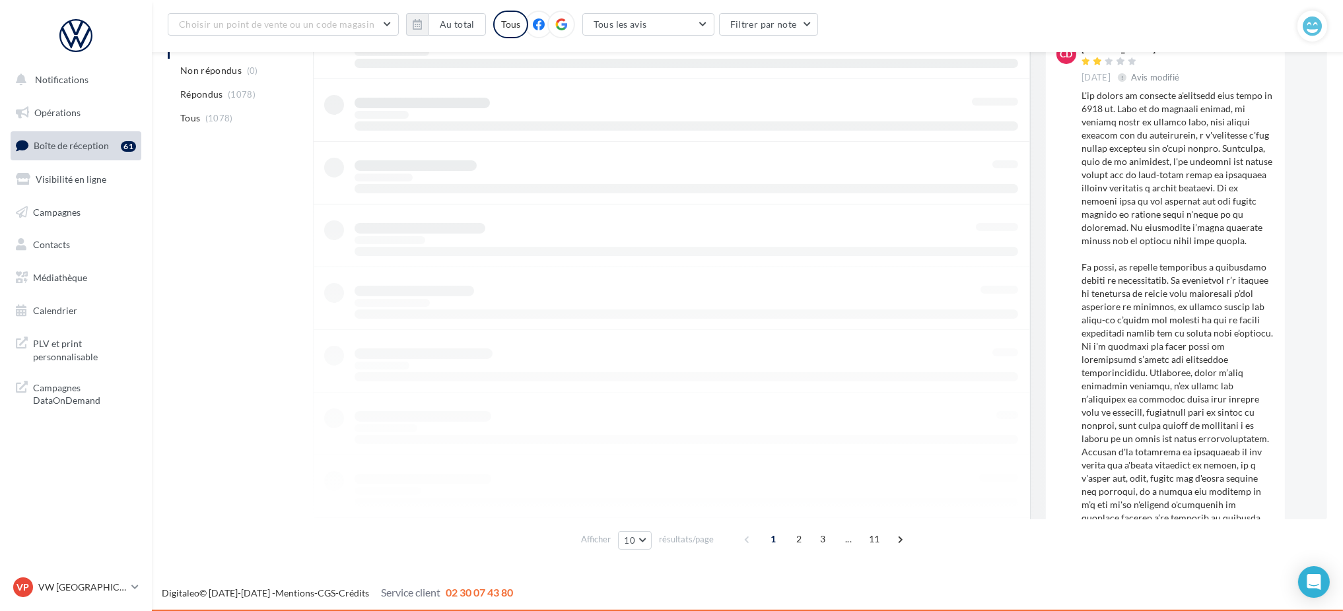
click at [994, 405] on div at bounding box center [671, 204] width 717 height 628
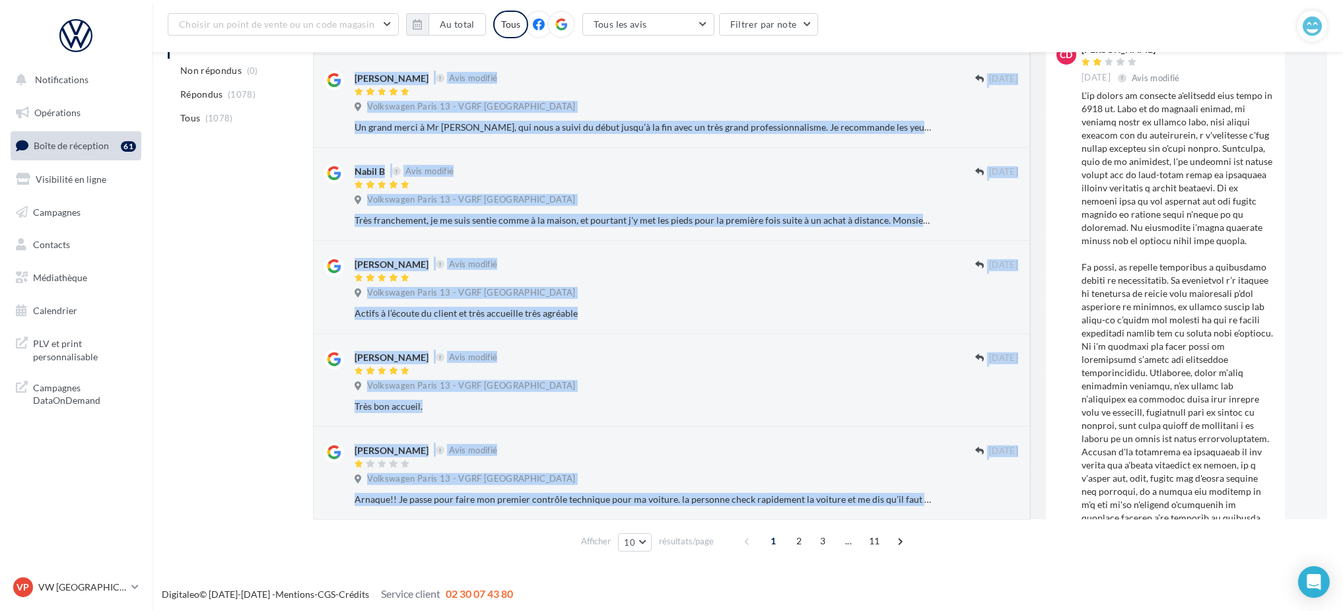
click at [994, 405] on button "Ignorer" at bounding box center [997, 406] width 44 height 18
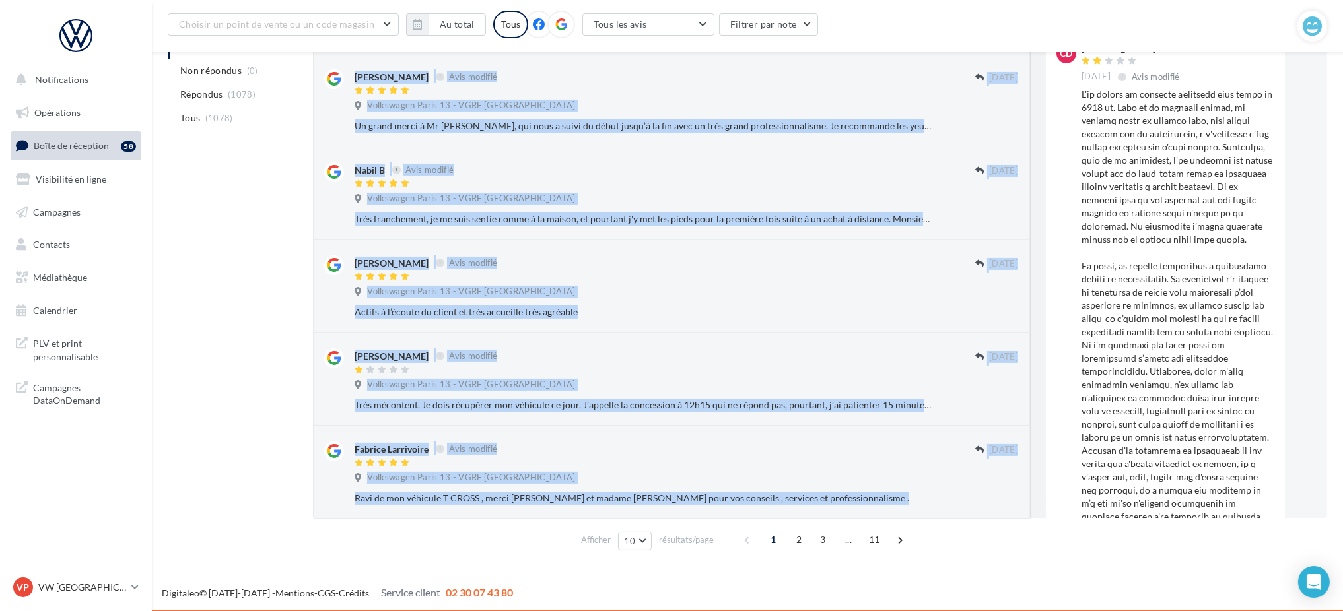
click at [994, 405] on button "Ignorer" at bounding box center [997, 405] width 44 height 18
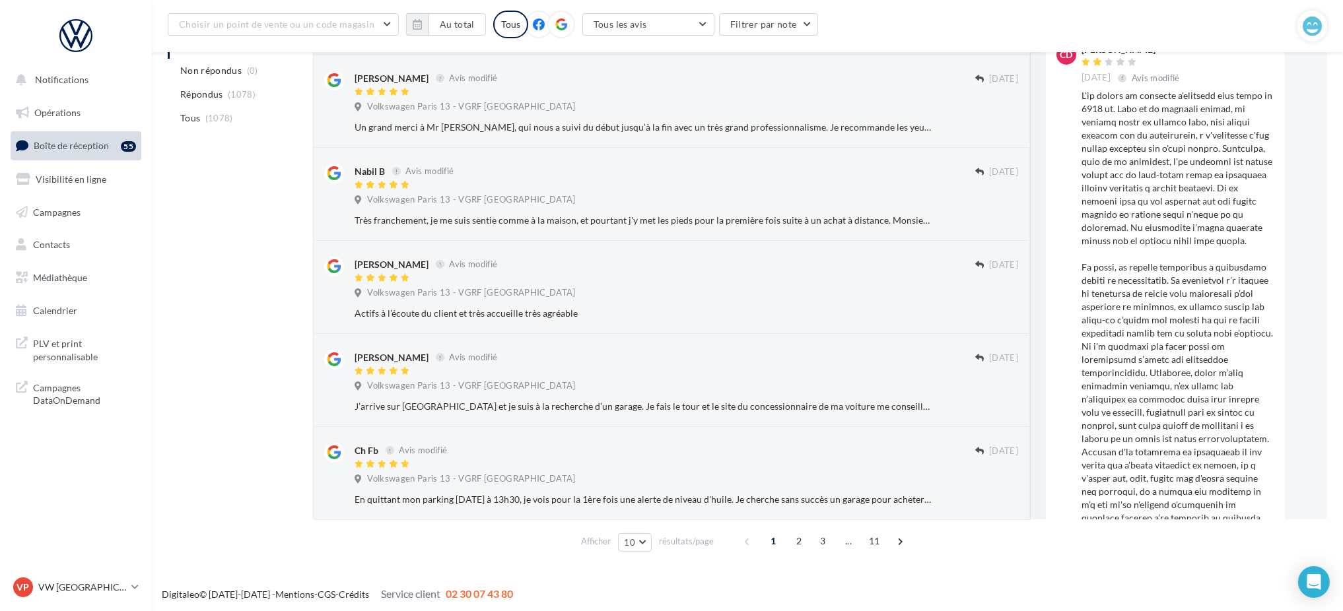
click at [994, 405] on div "Ignorer" at bounding box center [986, 406] width 86 height 18
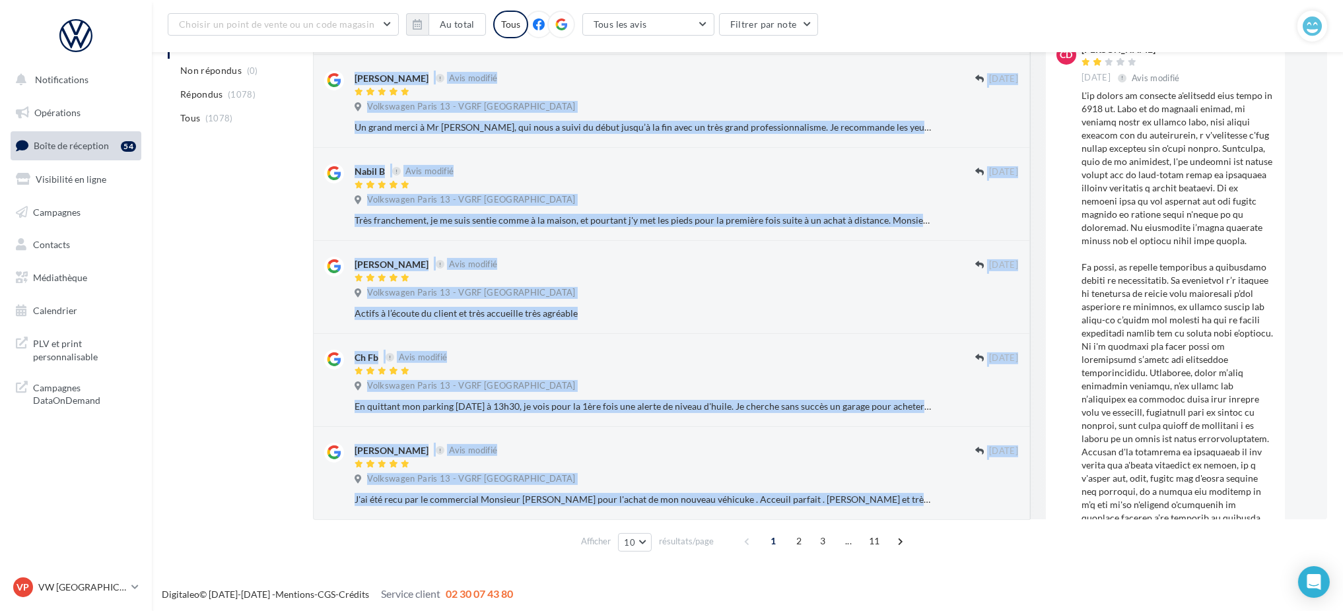
click at [994, 405] on button "Ignorer" at bounding box center [997, 406] width 44 height 18
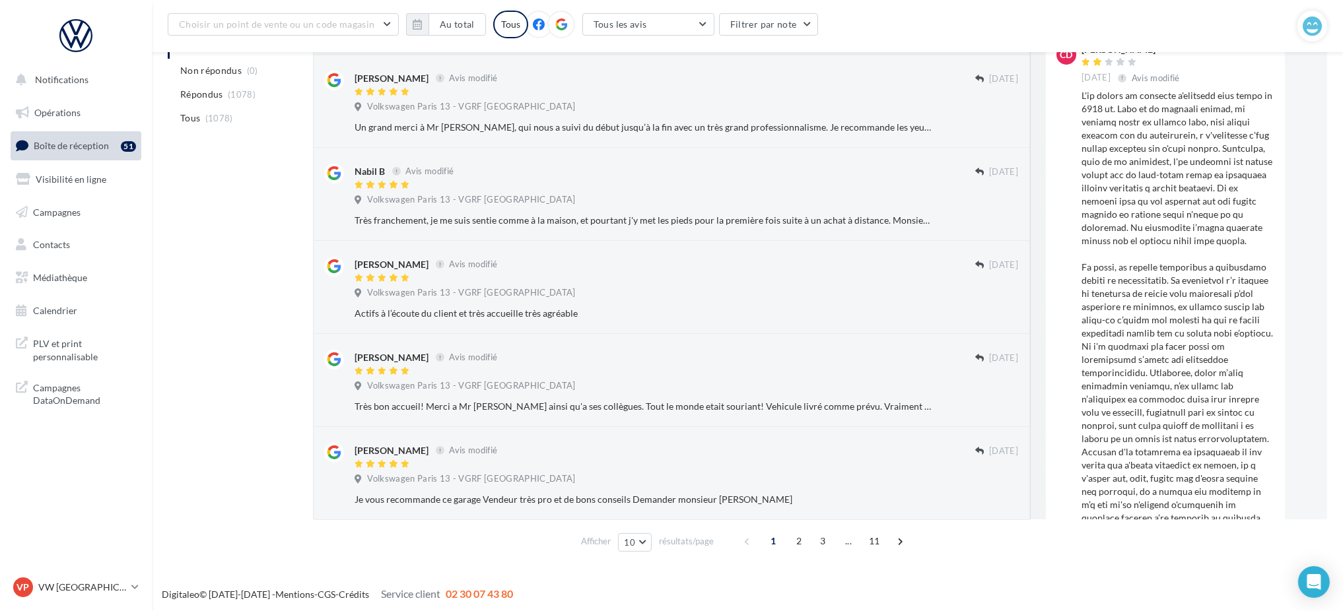
click at [994, 405] on button "Ignorer" at bounding box center [997, 406] width 44 height 18
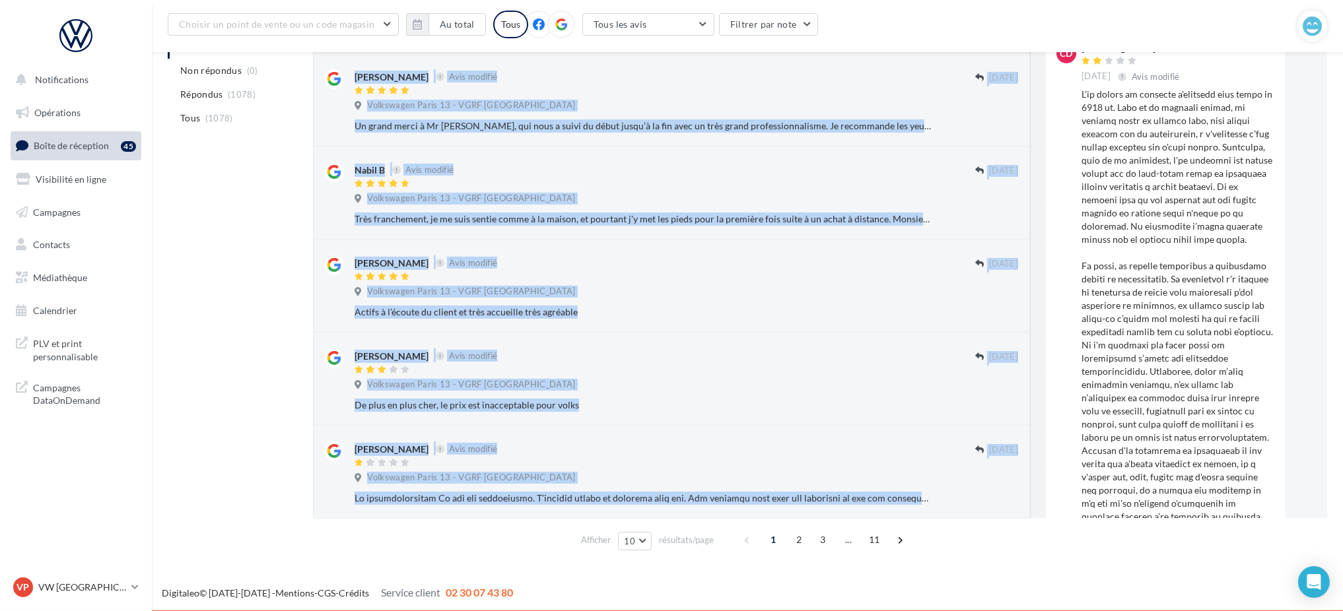
click at [992, 401] on button "Ignorer" at bounding box center [997, 405] width 44 height 18
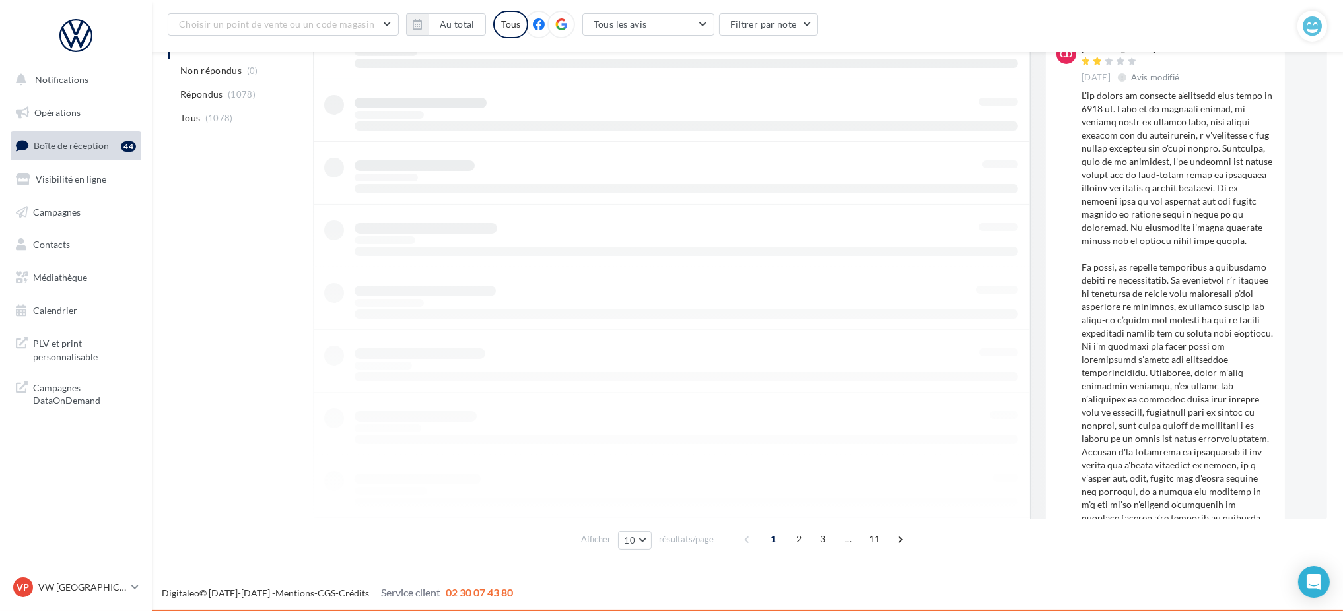
click at [992, 401] on div at bounding box center [671, 204] width 717 height 628
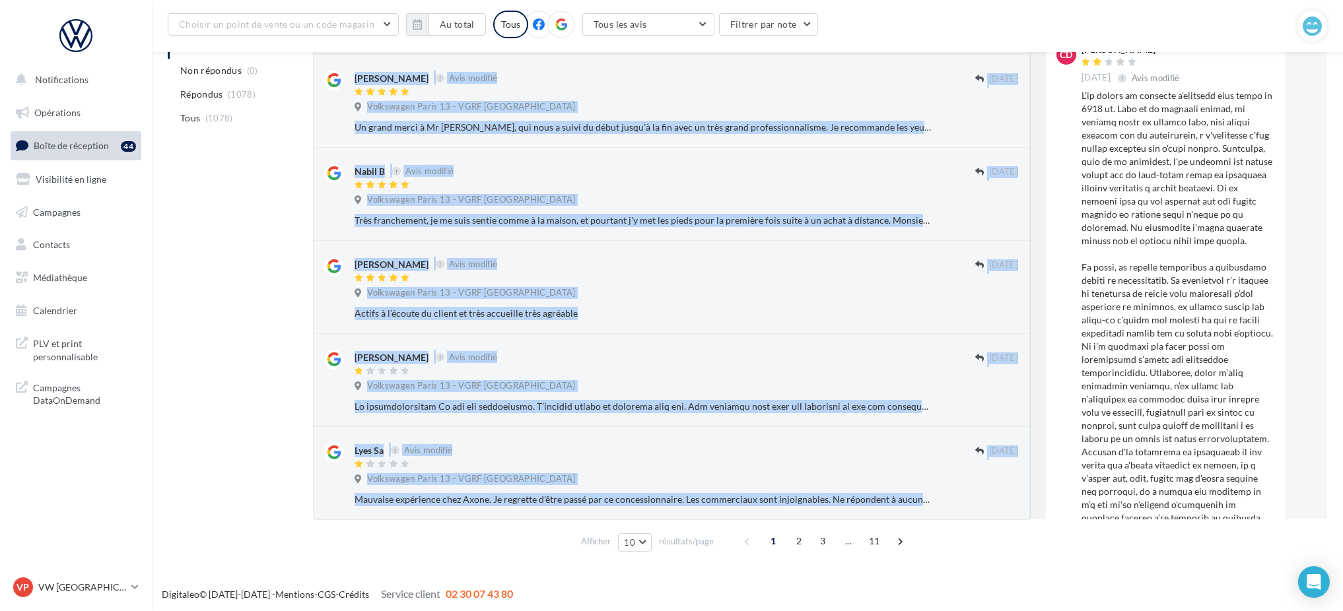
click at [992, 401] on button "Ignorer" at bounding box center [997, 406] width 44 height 18
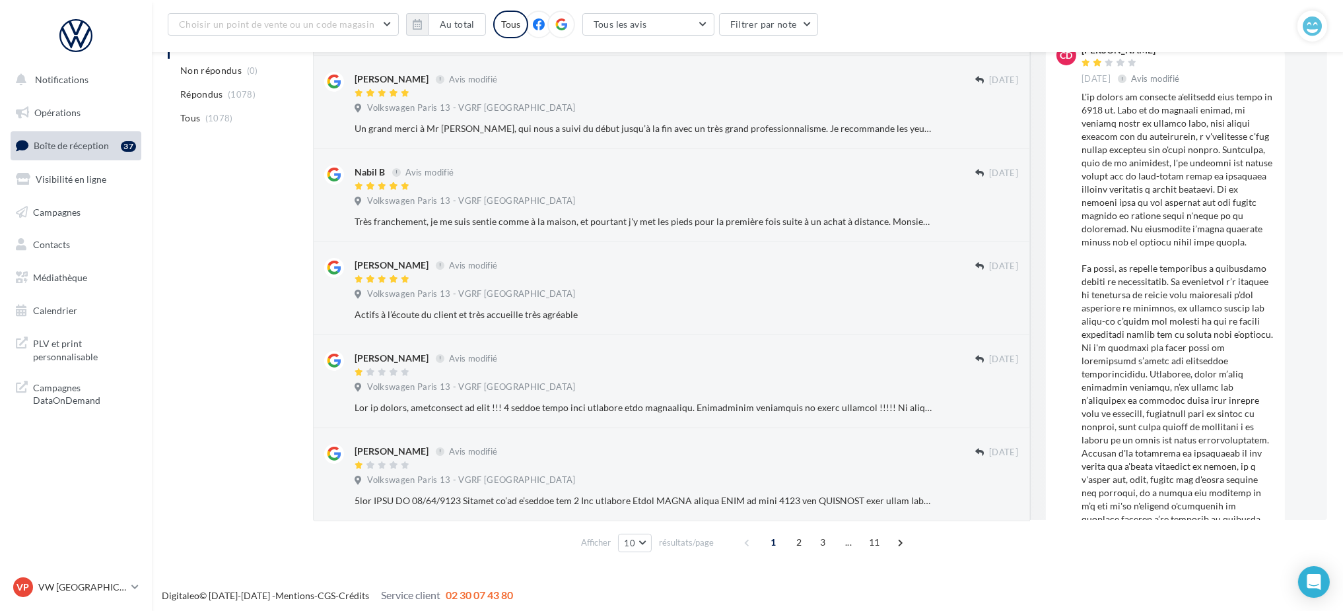
click at [992, 401] on div "Ignorer" at bounding box center [986, 408] width 86 height 18
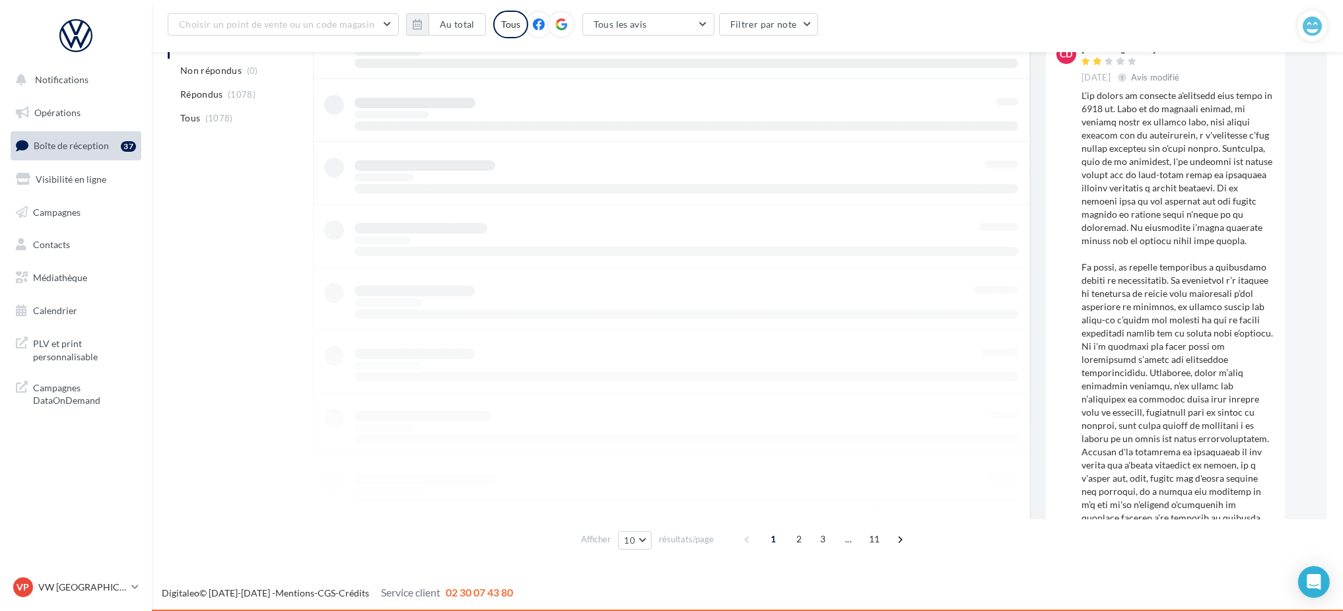
click at [992, 401] on div at bounding box center [671, 204] width 717 height 628
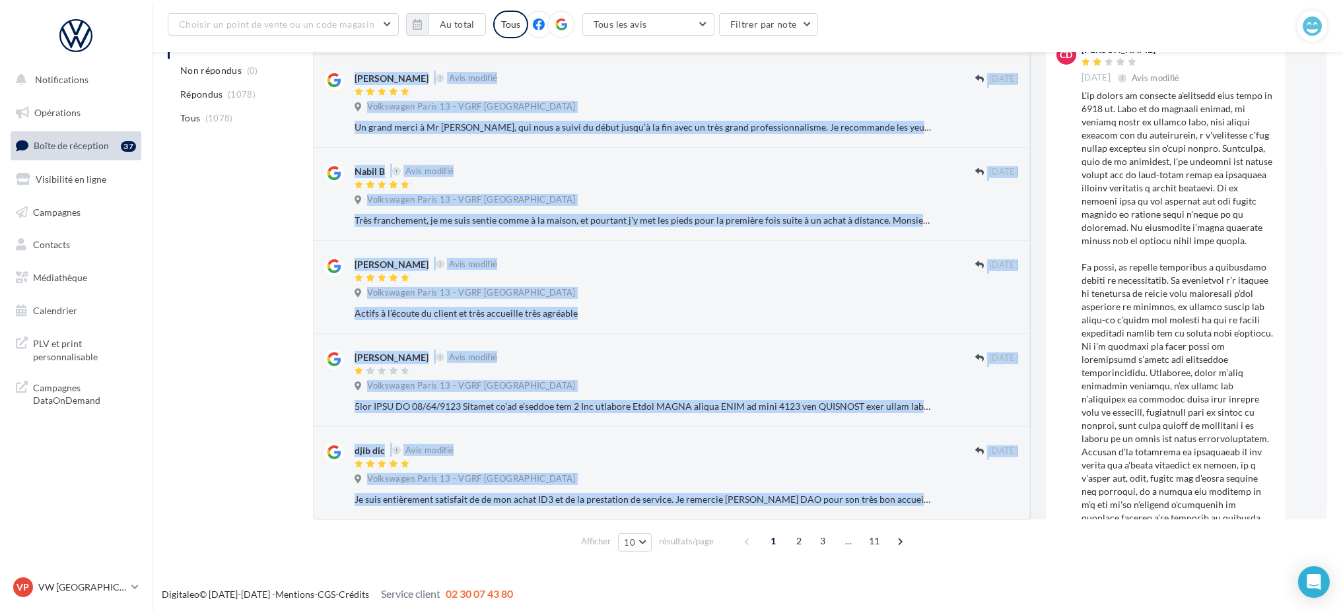
click at [992, 401] on button "Ignorer" at bounding box center [997, 406] width 44 height 18
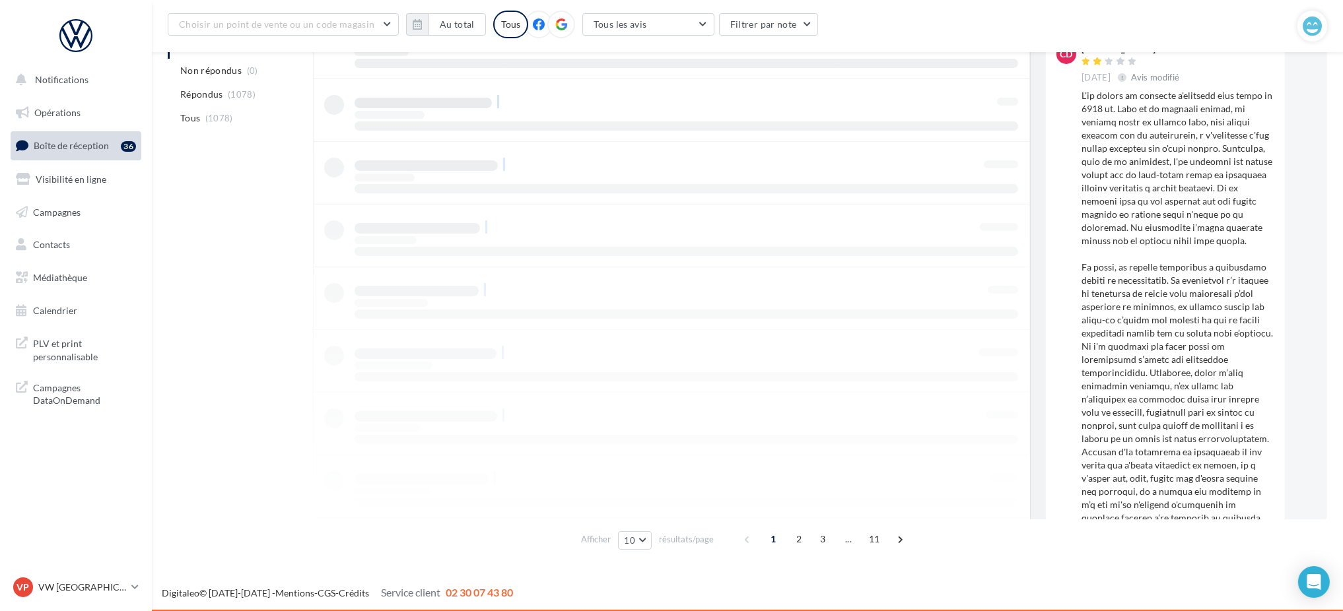
click at [992, 401] on div at bounding box center [671, 204] width 717 height 628
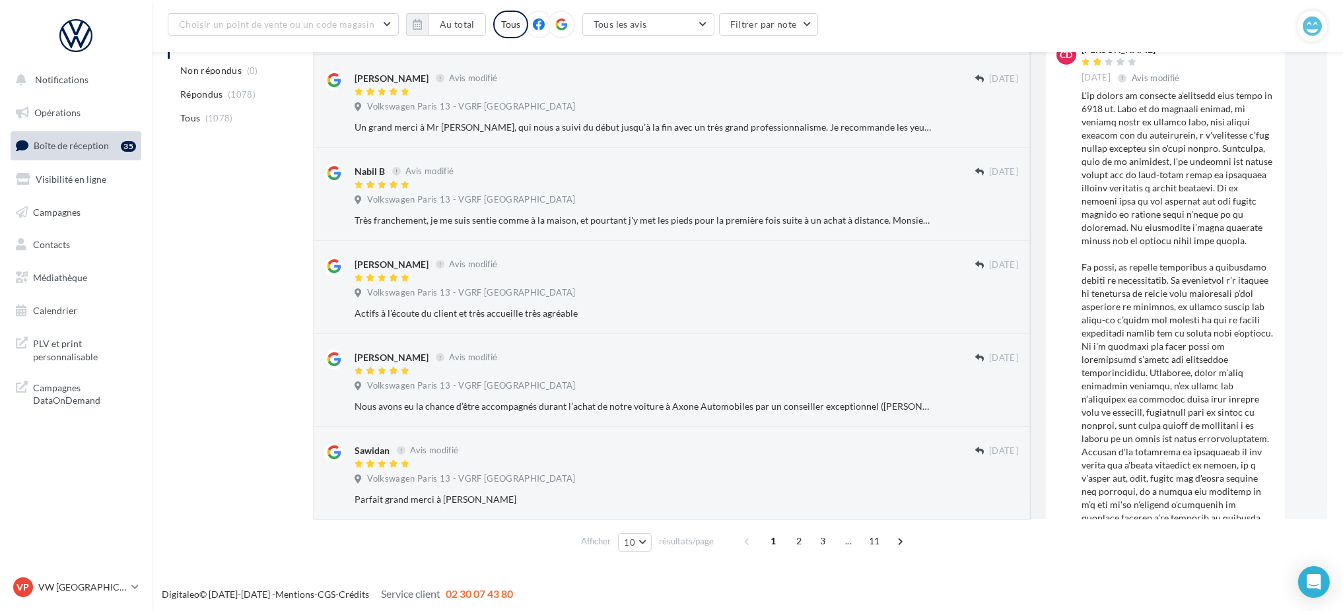
click at [992, 401] on button "Ignorer" at bounding box center [997, 406] width 44 height 18
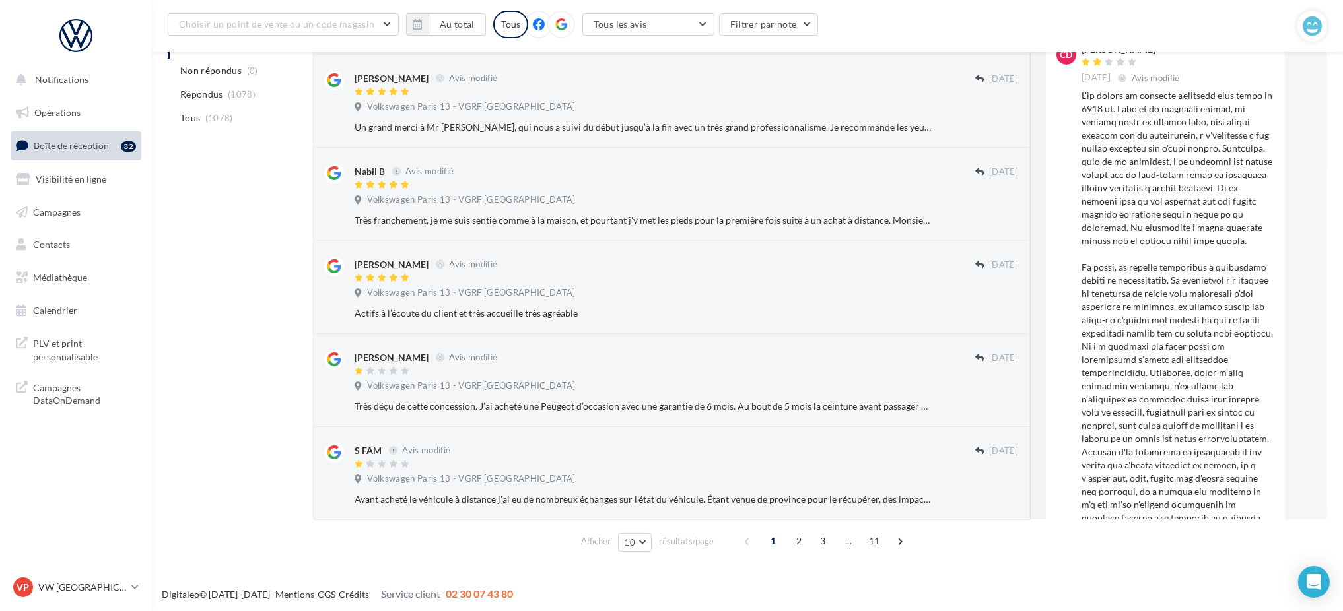
click at [992, 401] on button "Ignorer" at bounding box center [997, 406] width 44 height 18
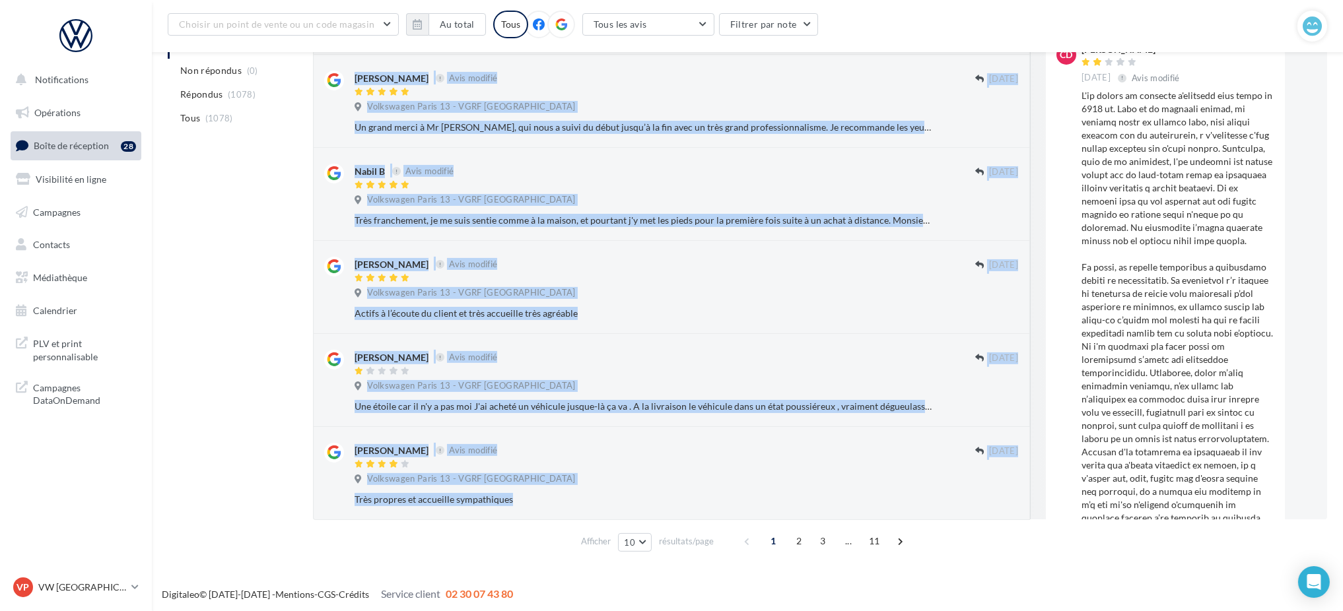
click at [992, 401] on button "Ignorer" at bounding box center [997, 406] width 44 height 18
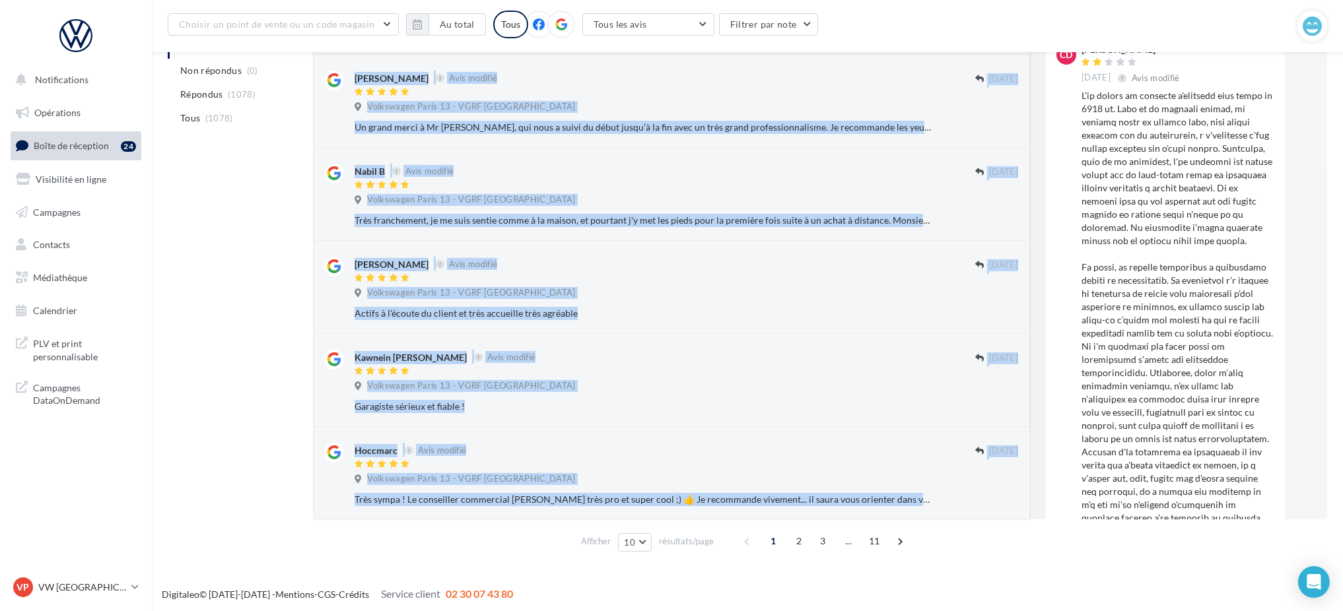
click at [992, 401] on button "Ignorer" at bounding box center [997, 406] width 44 height 18
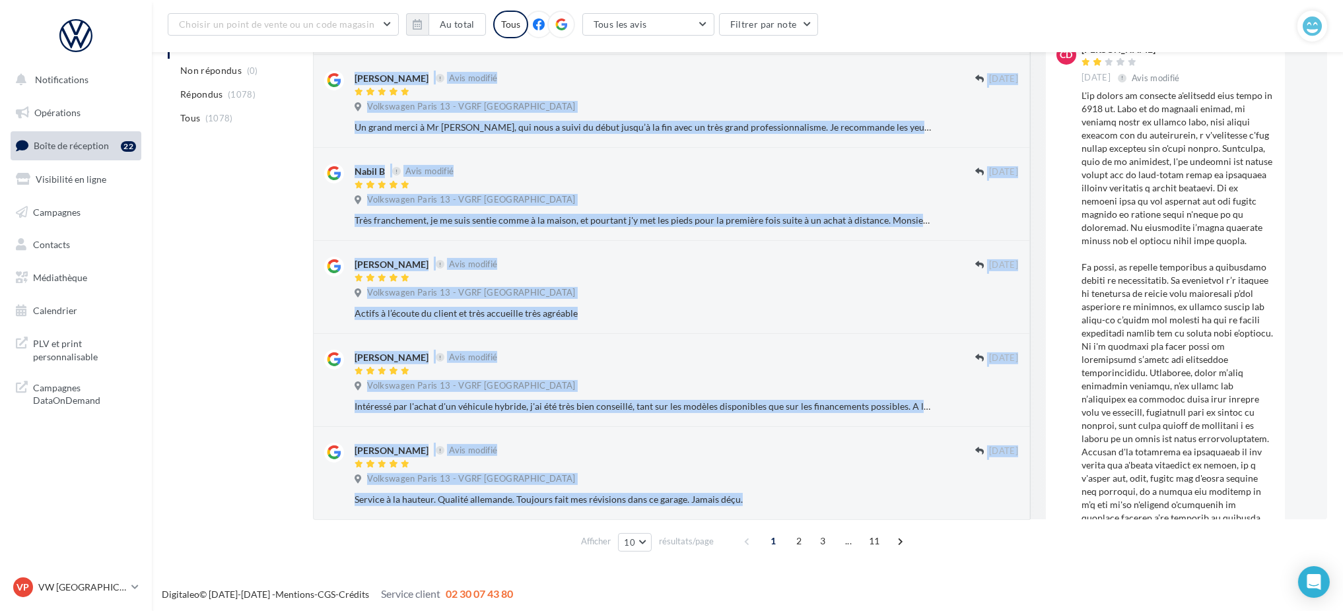
click at [992, 401] on button "Ignorer" at bounding box center [997, 406] width 44 height 18
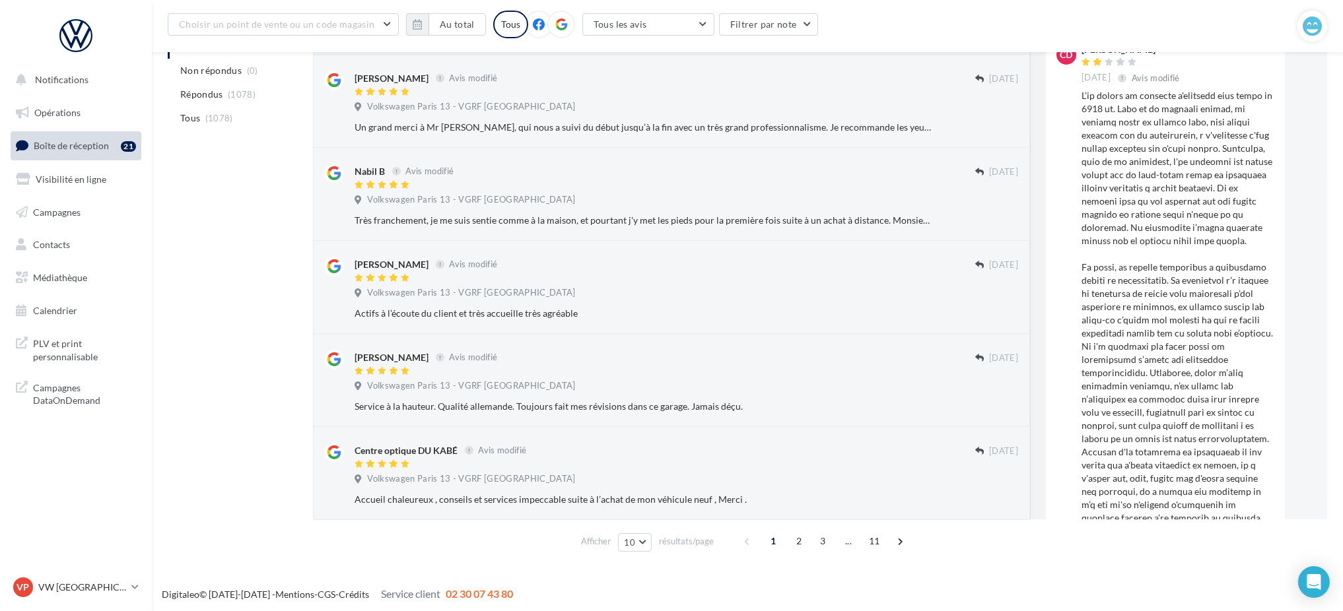
click at [992, 401] on button "Ignorer" at bounding box center [997, 406] width 44 height 18
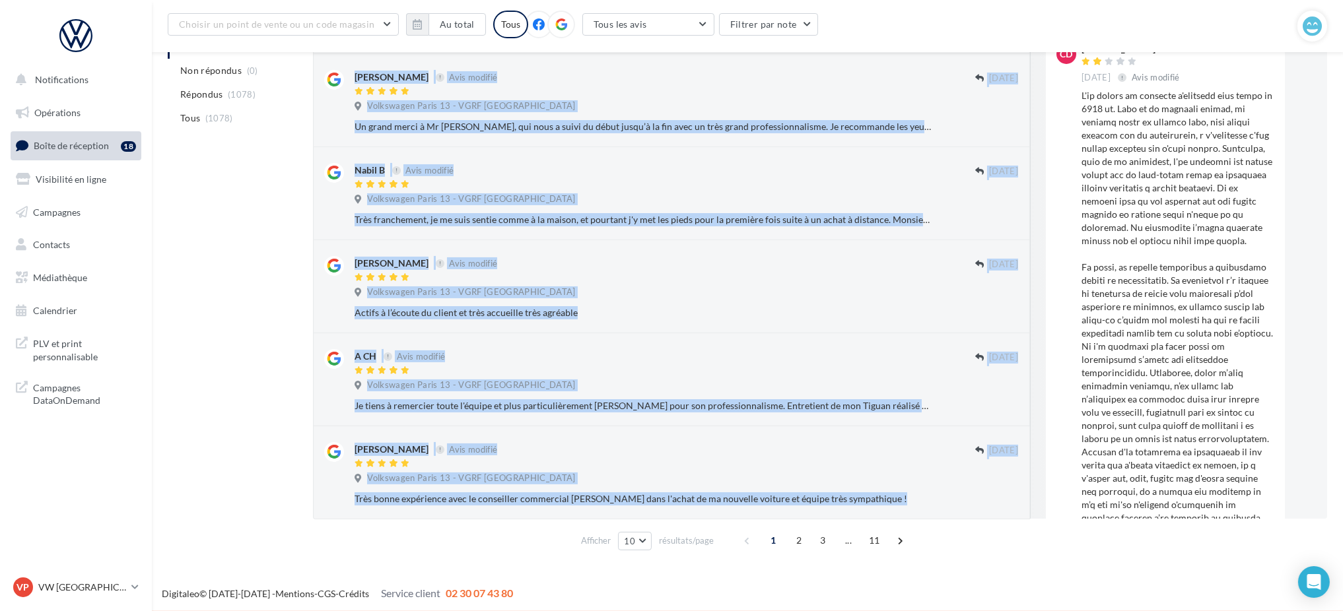
click at [992, 401] on button "Ignorer" at bounding box center [997, 406] width 44 height 18
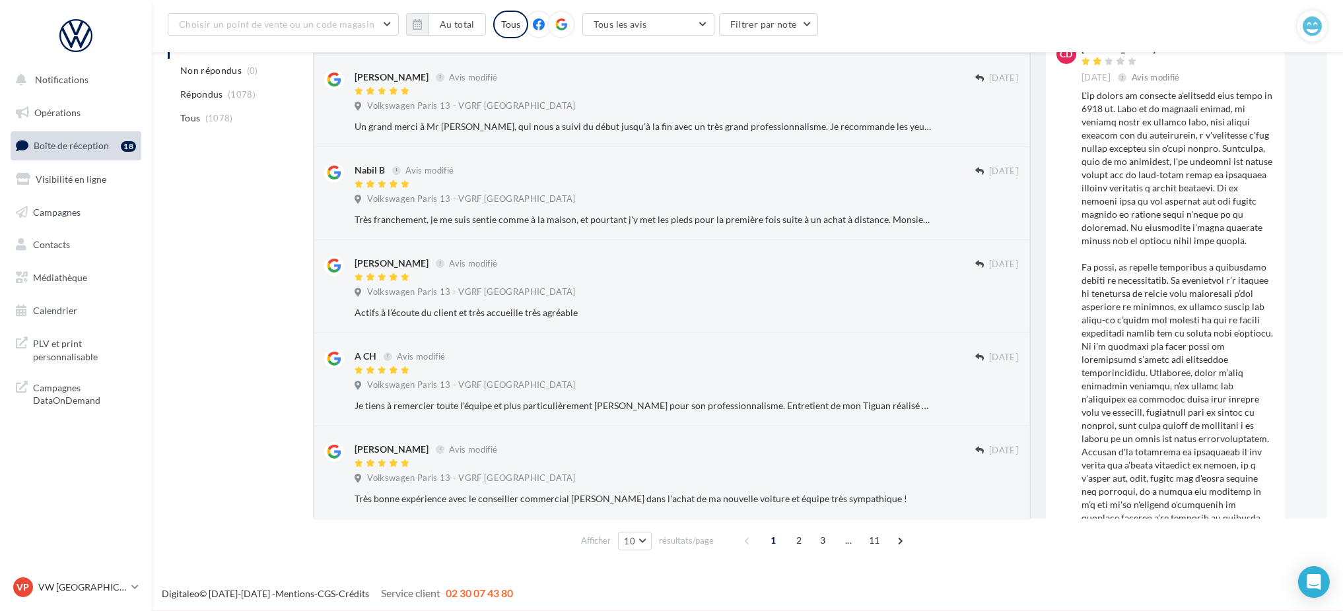
click at [992, 401] on div "Ignorer" at bounding box center [986, 406] width 86 height 18
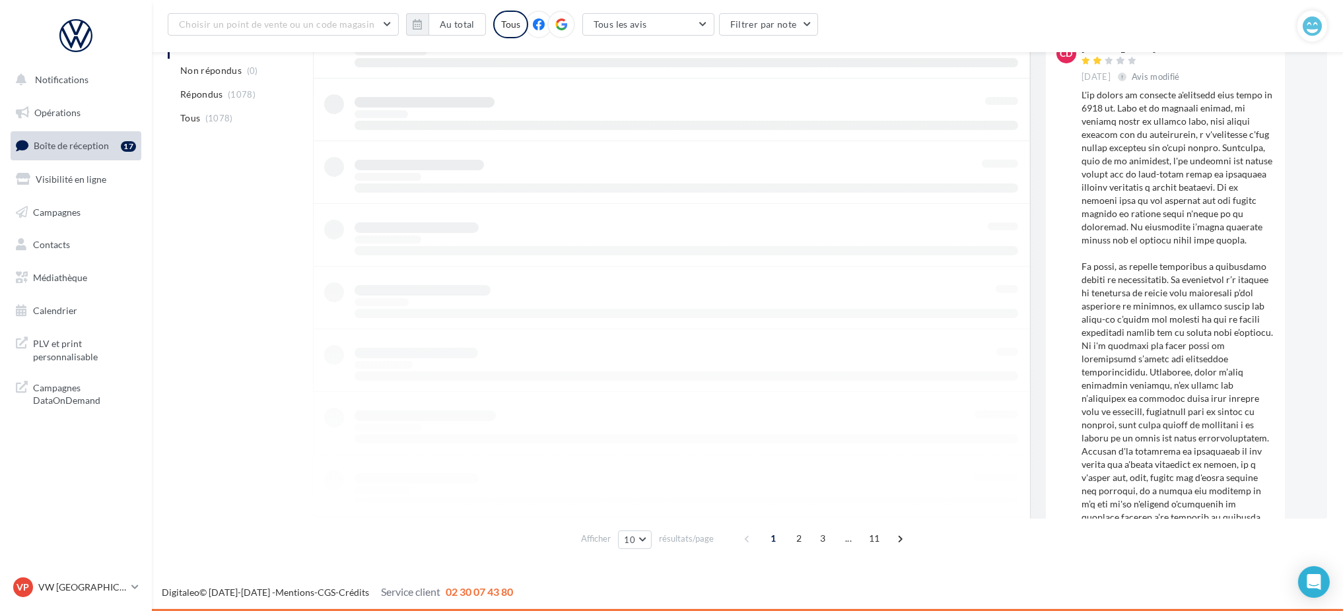
click at [992, 401] on div at bounding box center [671, 204] width 717 height 628
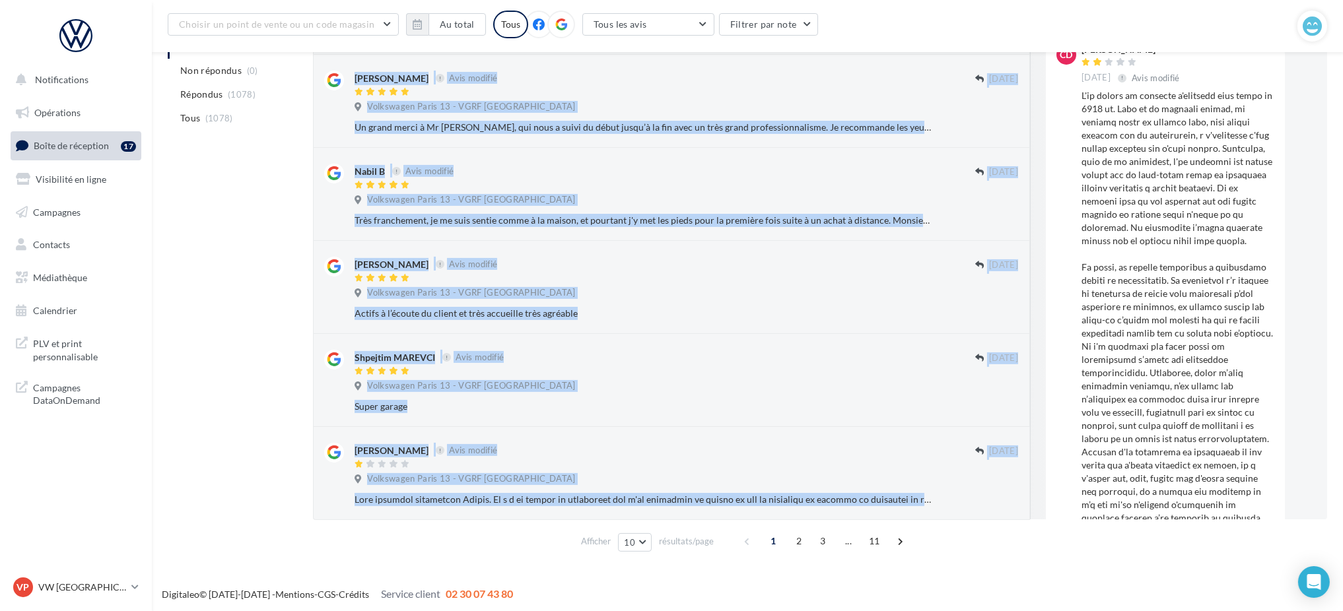
click at [992, 401] on button "Ignorer" at bounding box center [997, 406] width 44 height 18
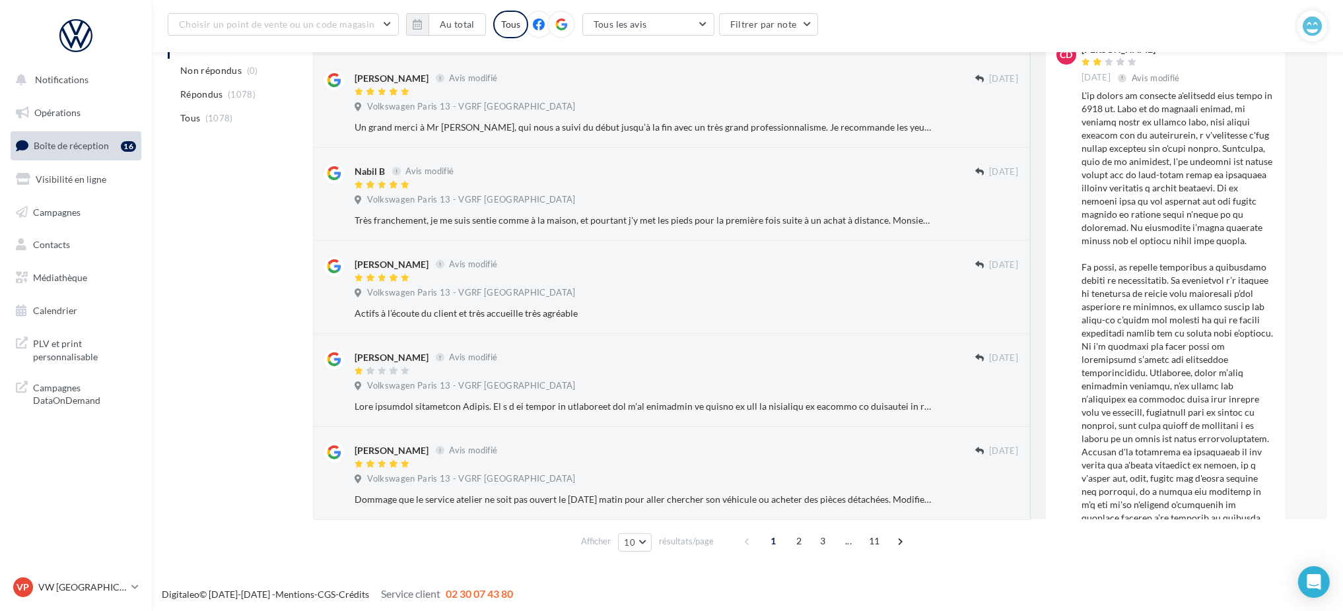
click at [992, 401] on button "Ignorer" at bounding box center [997, 406] width 44 height 18
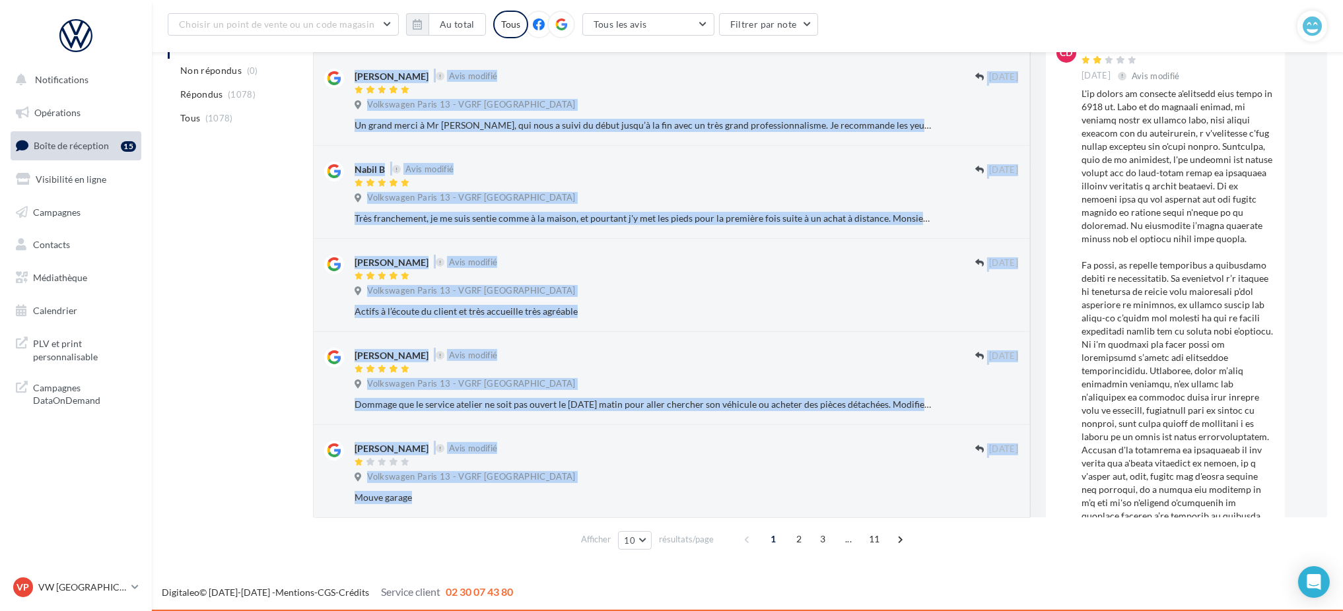
click at [992, 401] on button "Ignorer" at bounding box center [997, 404] width 44 height 18
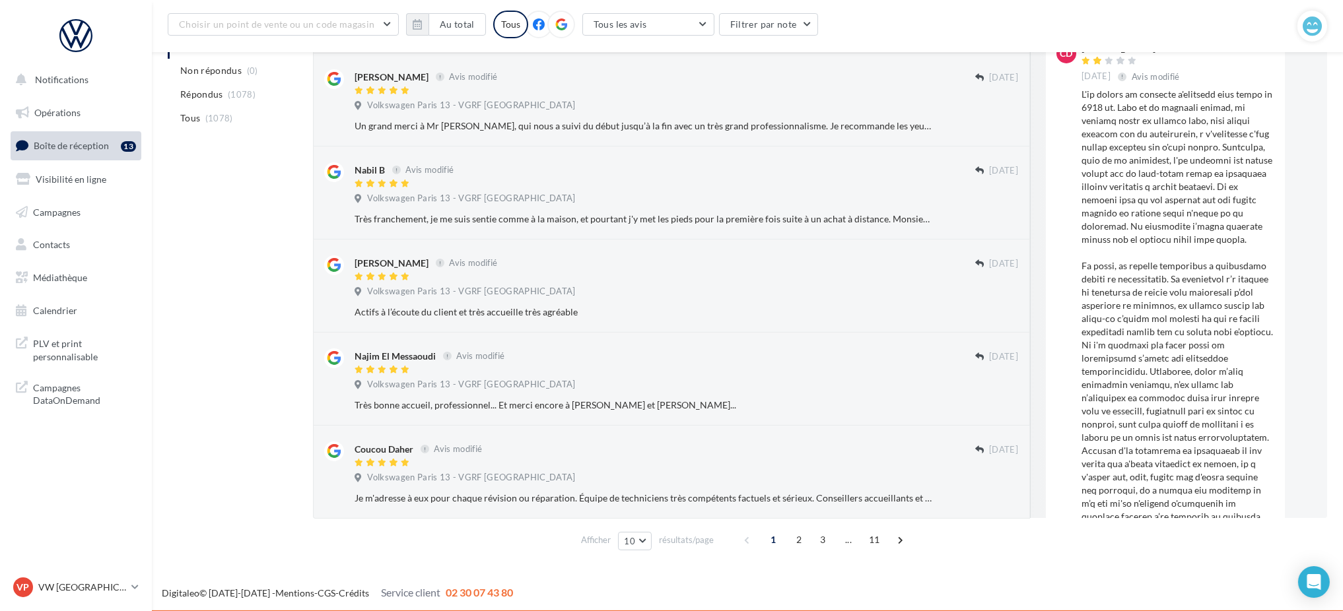
click at [992, 401] on div "Ignorer" at bounding box center [986, 405] width 86 height 18
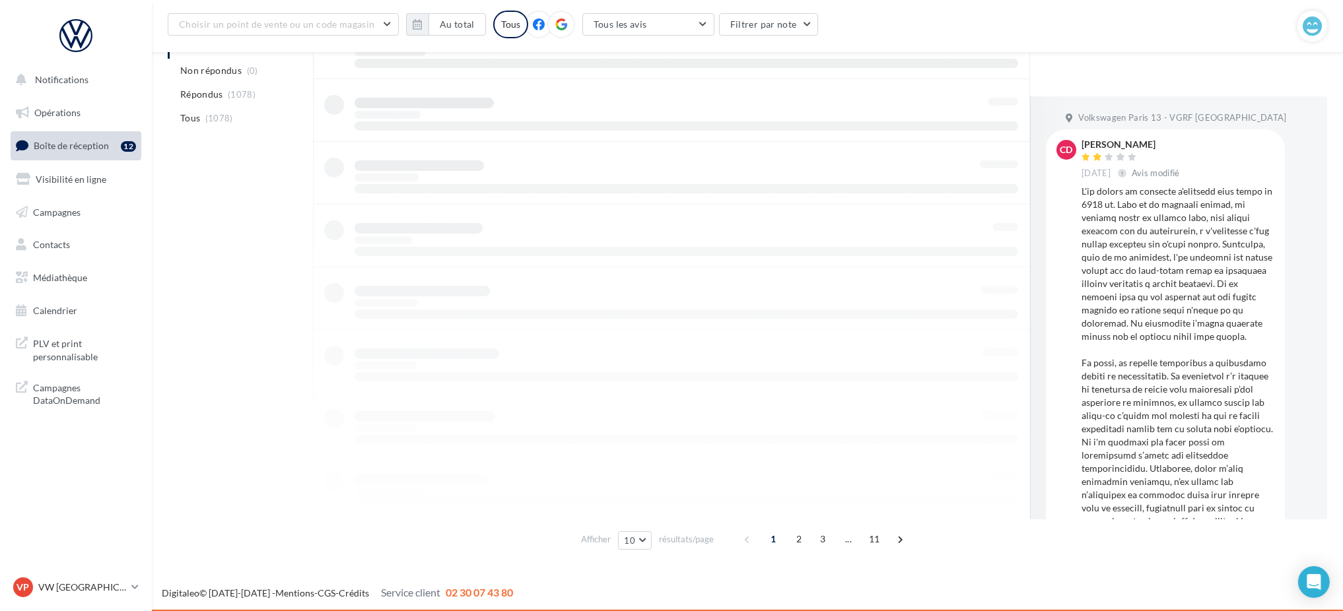
click at [992, 401] on div at bounding box center [671, 204] width 717 height 628
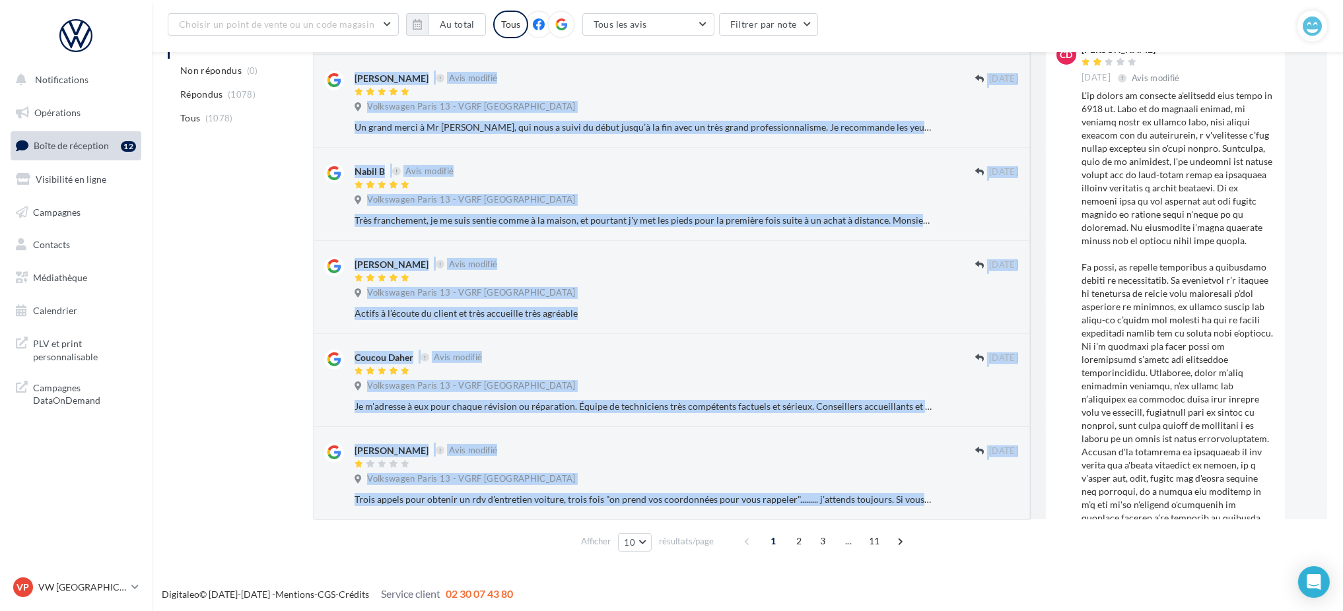
click at [992, 401] on button "Ignorer" at bounding box center [997, 406] width 44 height 18
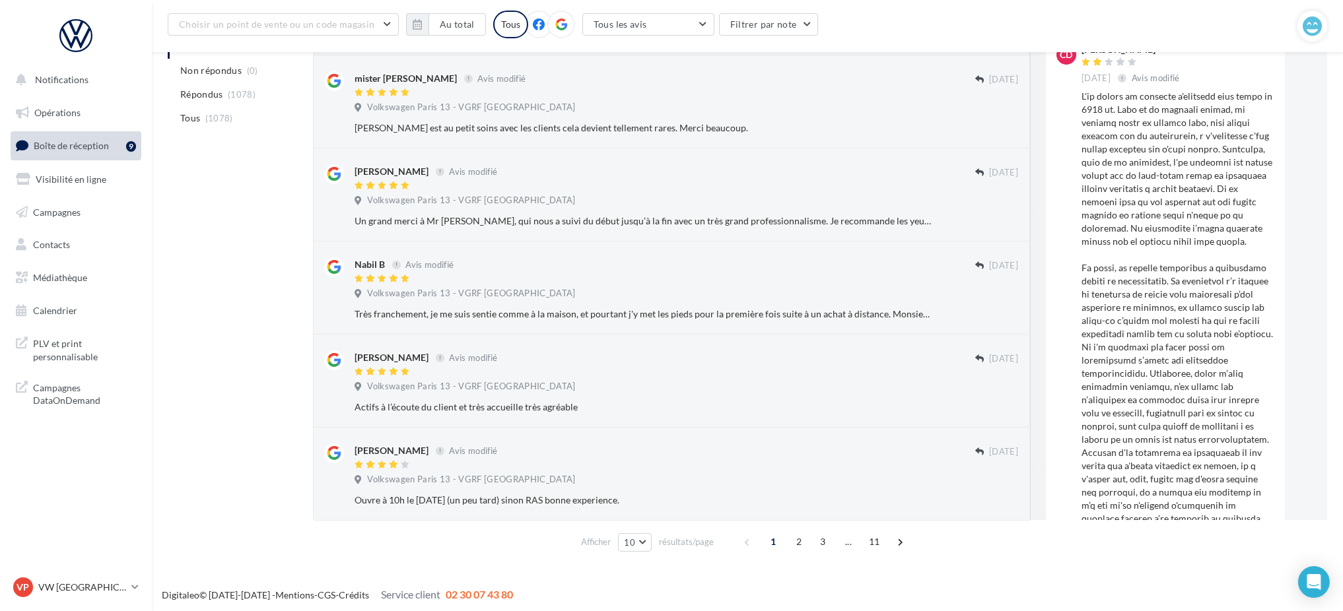
click at [992, 401] on button "Ignorer" at bounding box center [997, 407] width 44 height 18
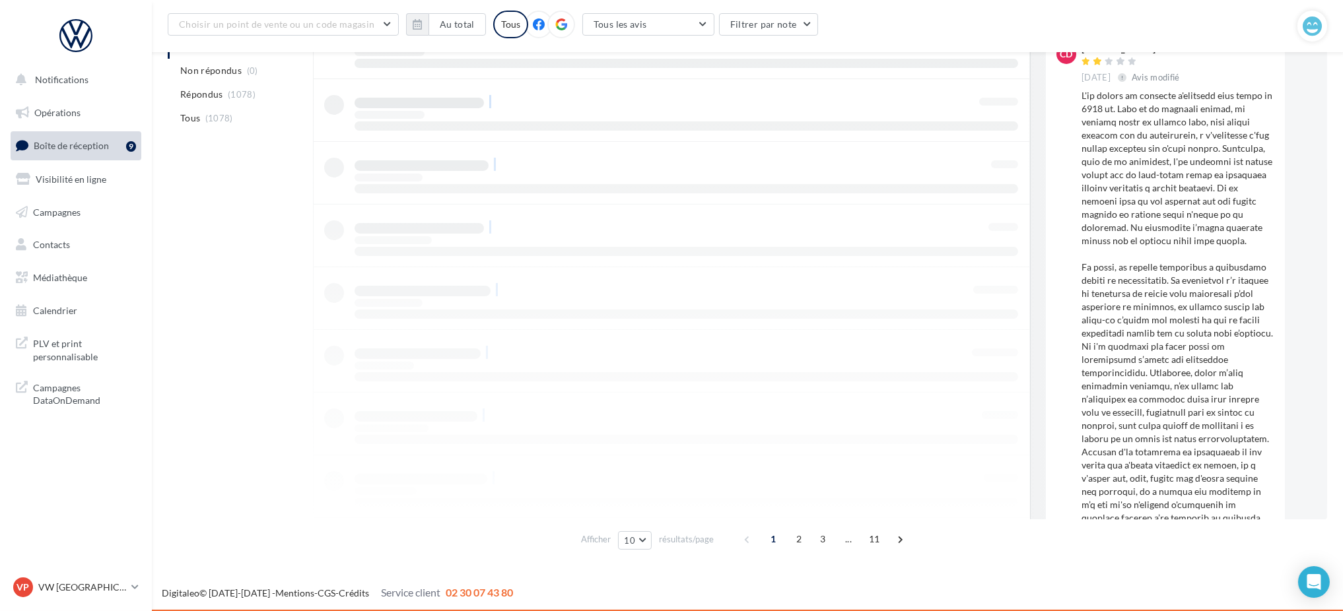
click at [992, 401] on div at bounding box center [671, 204] width 717 height 628
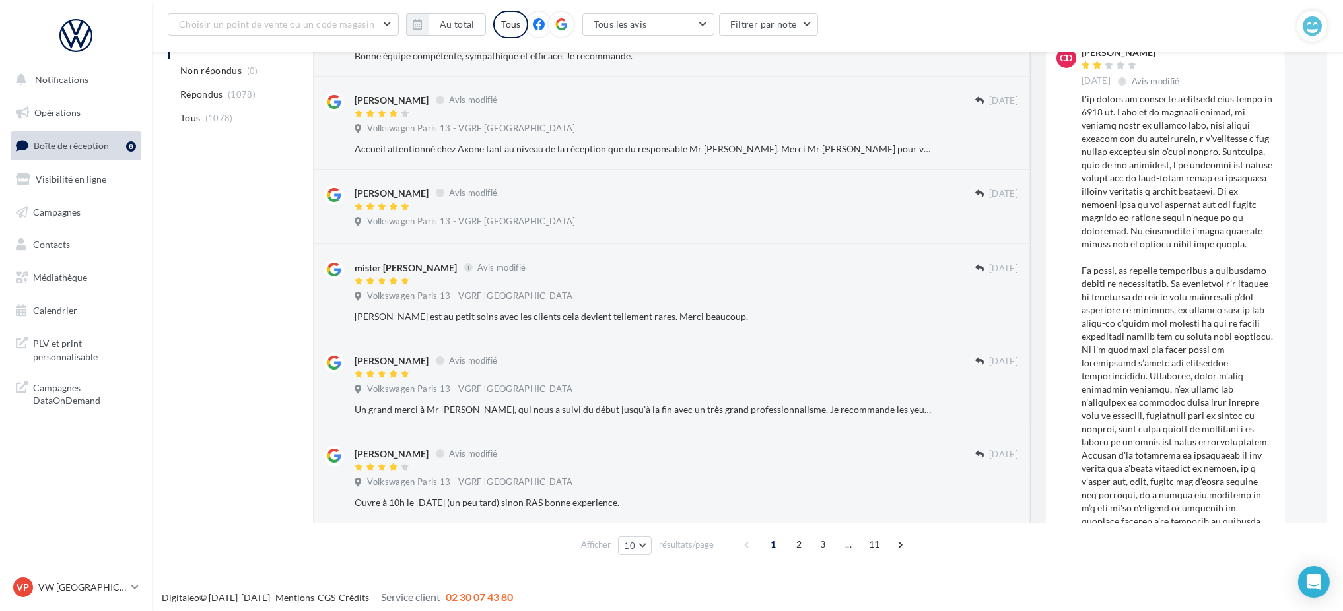
click at [992, 401] on button "Ignorer" at bounding box center [997, 410] width 44 height 18
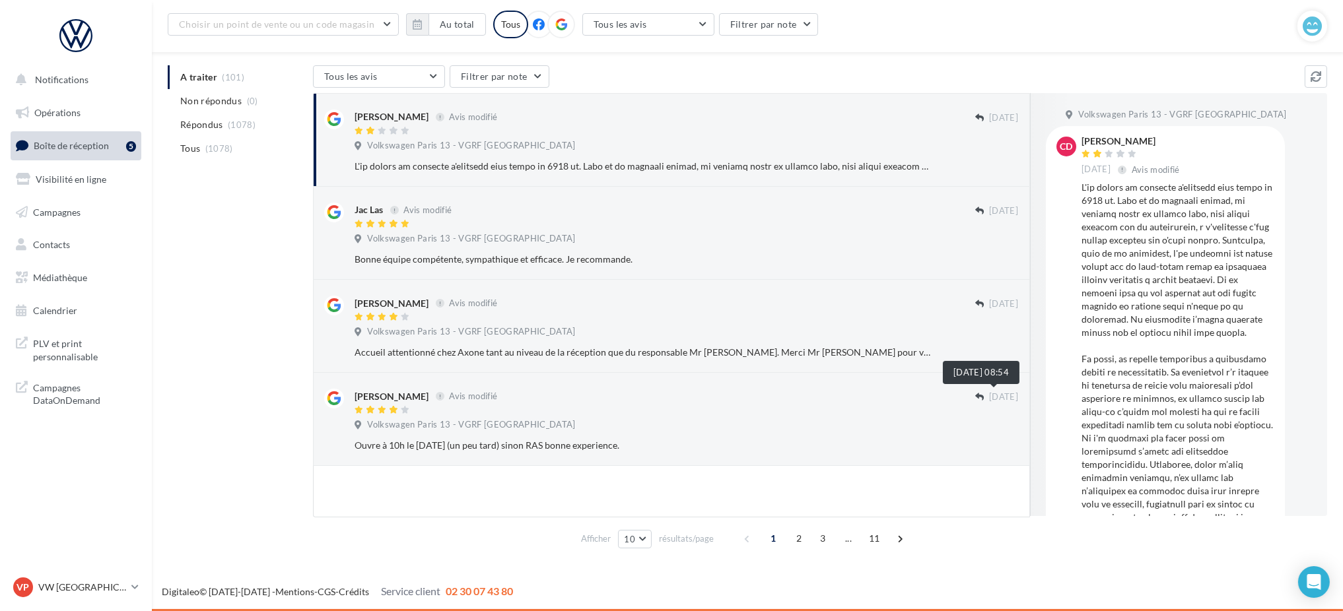
scroll to position [123, 0]
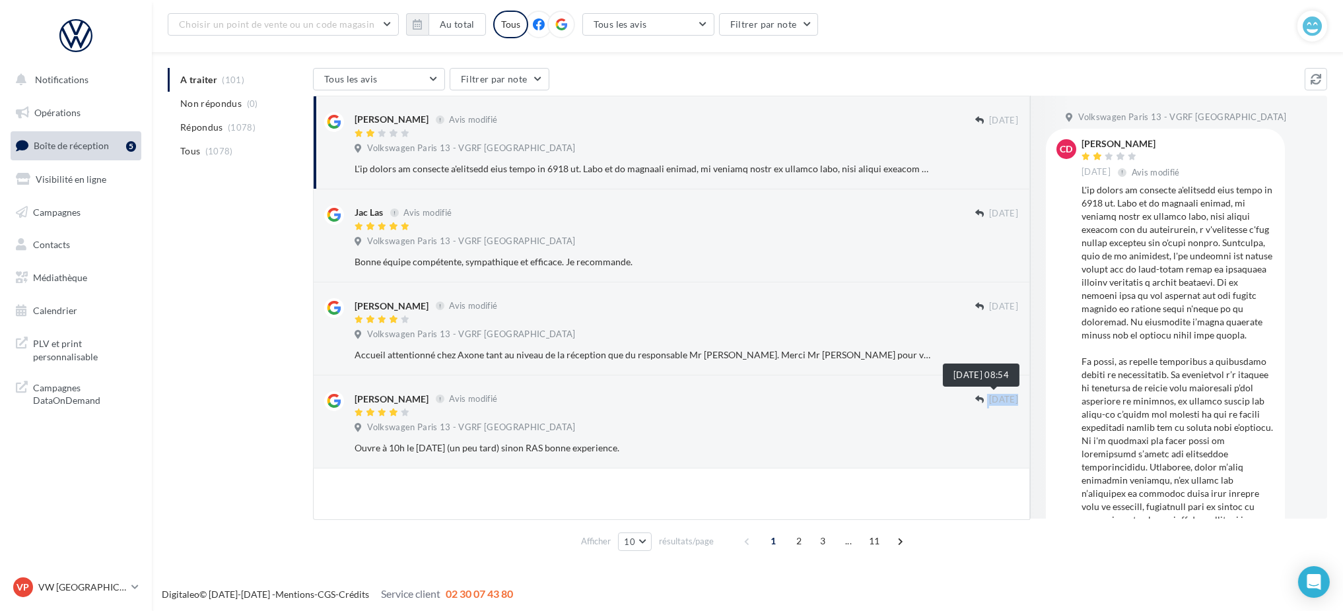
click at [992, 401] on span "[DATE]" at bounding box center [1003, 400] width 29 height 12
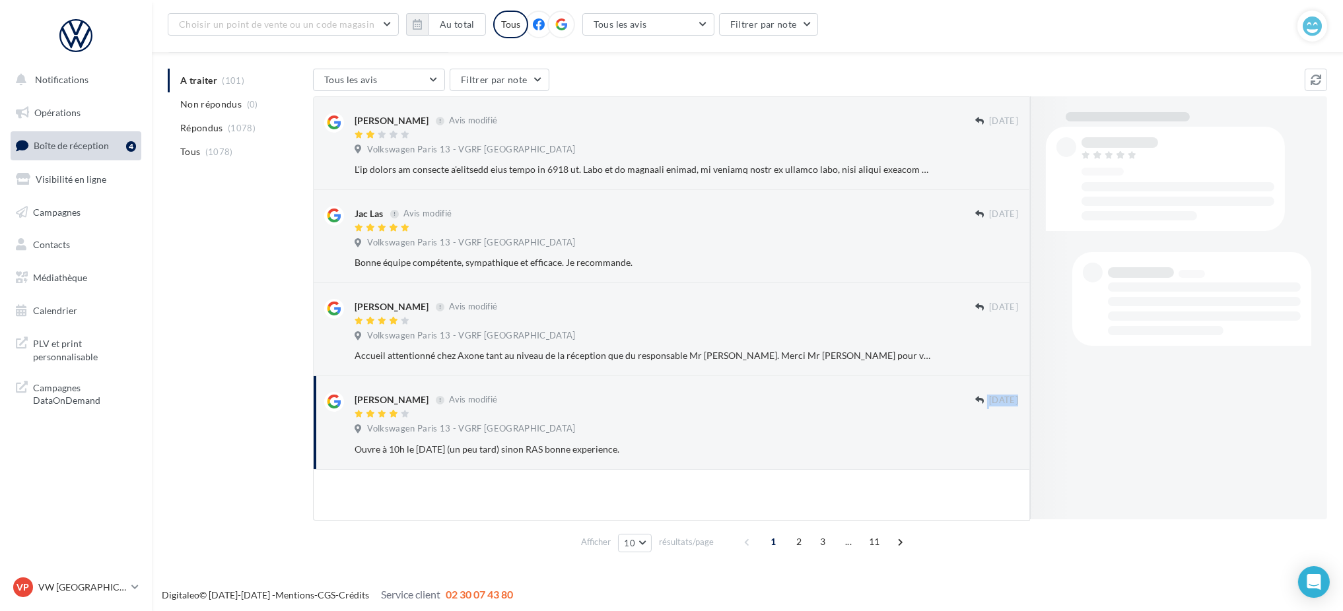
click at [992, 401] on span "[DATE]" at bounding box center [1003, 401] width 29 height 12
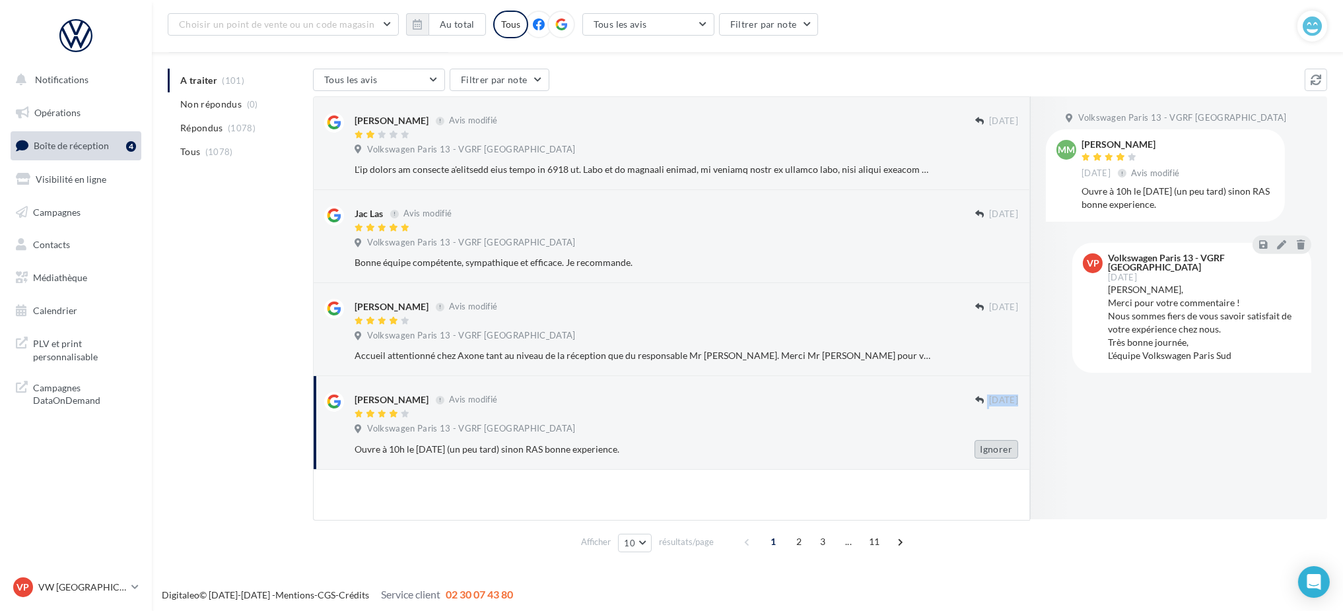
click at [984, 447] on button "Ignorer" at bounding box center [997, 449] width 44 height 18
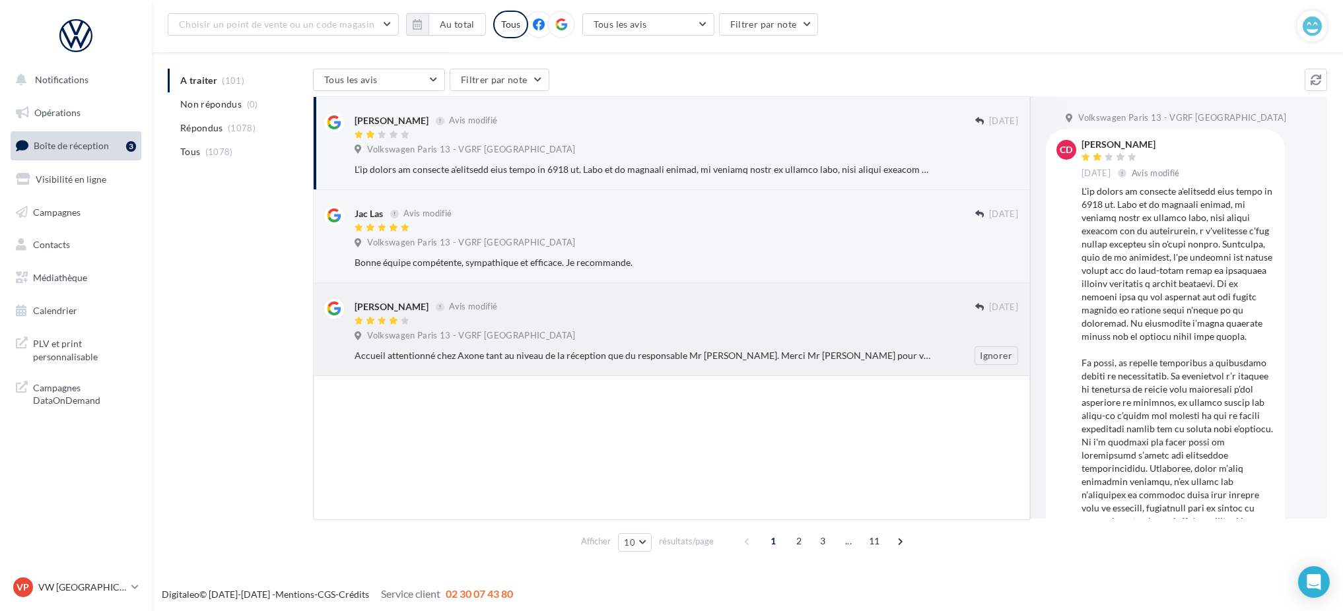
click at [994, 365] on div "[PERSON_NAME] Avis modifié [DATE] Volkswagen [GEOGRAPHIC_DATA] 13 - VGRF [GEOGR…" at bounding box center [671, 329] width 717 height 93
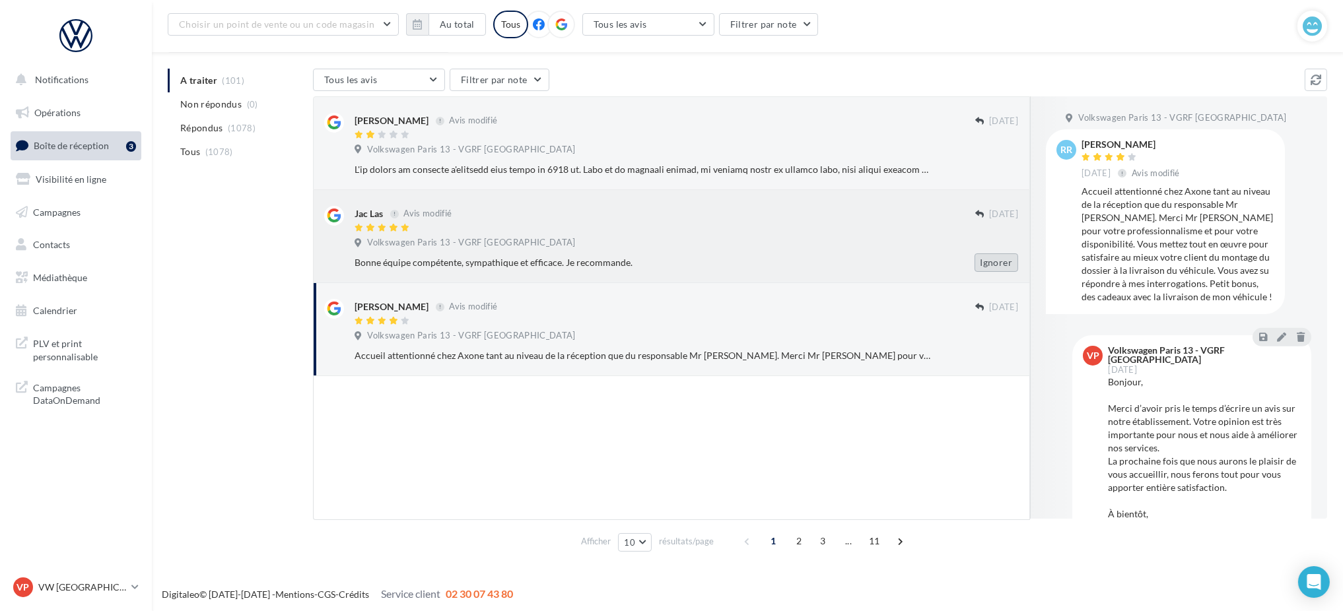
click at [991, 269] on button "Ignorer" at bounding box center [997, 263] width 44 height 18
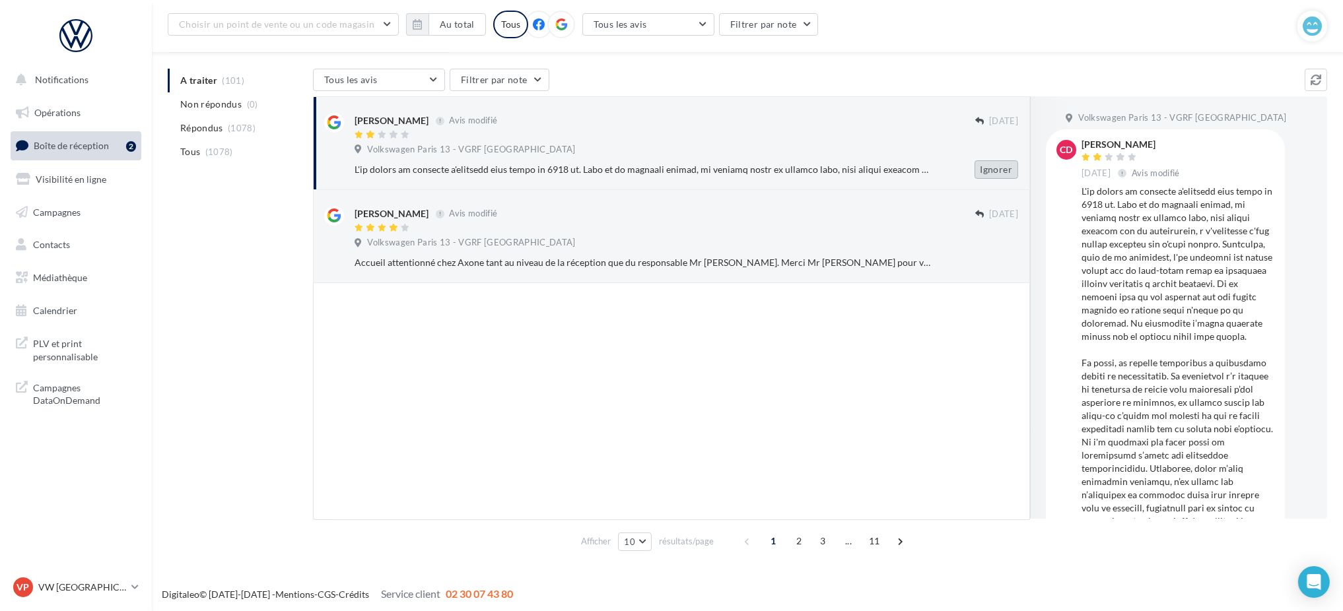
click at [986, 168] on button "Ignorer" at bounding box center [997, 169] width 44 height 18
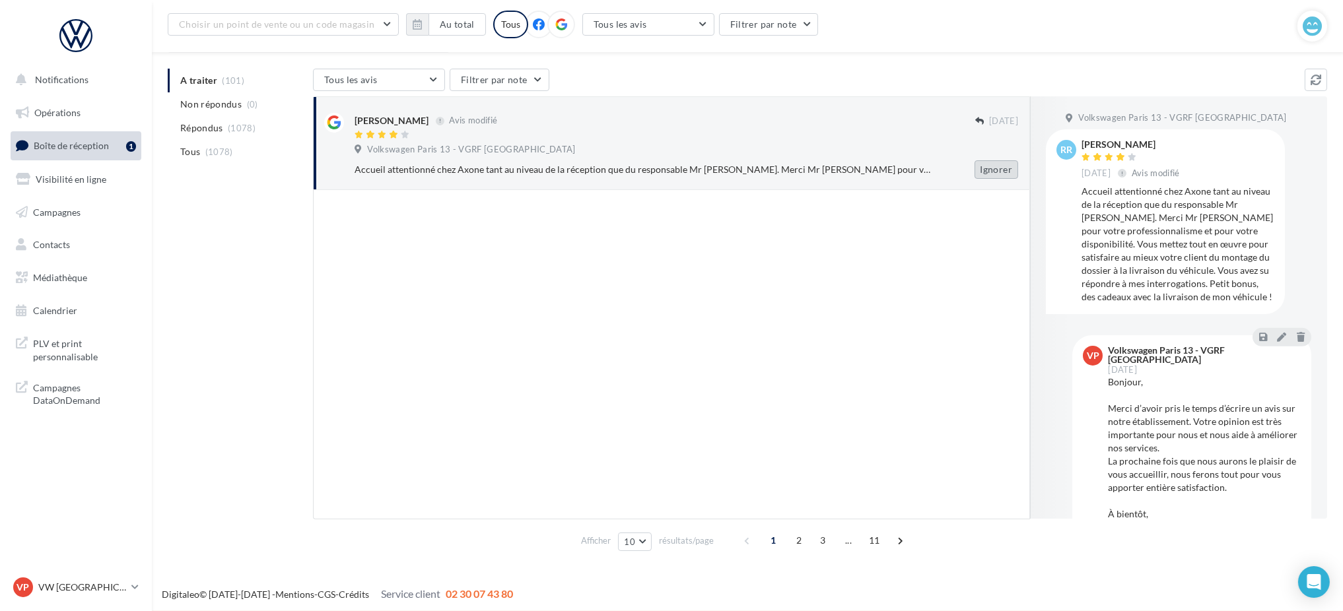
click at [990, 175] on button "Ignorer" at bounding box center [997, 169] width 44 height 18
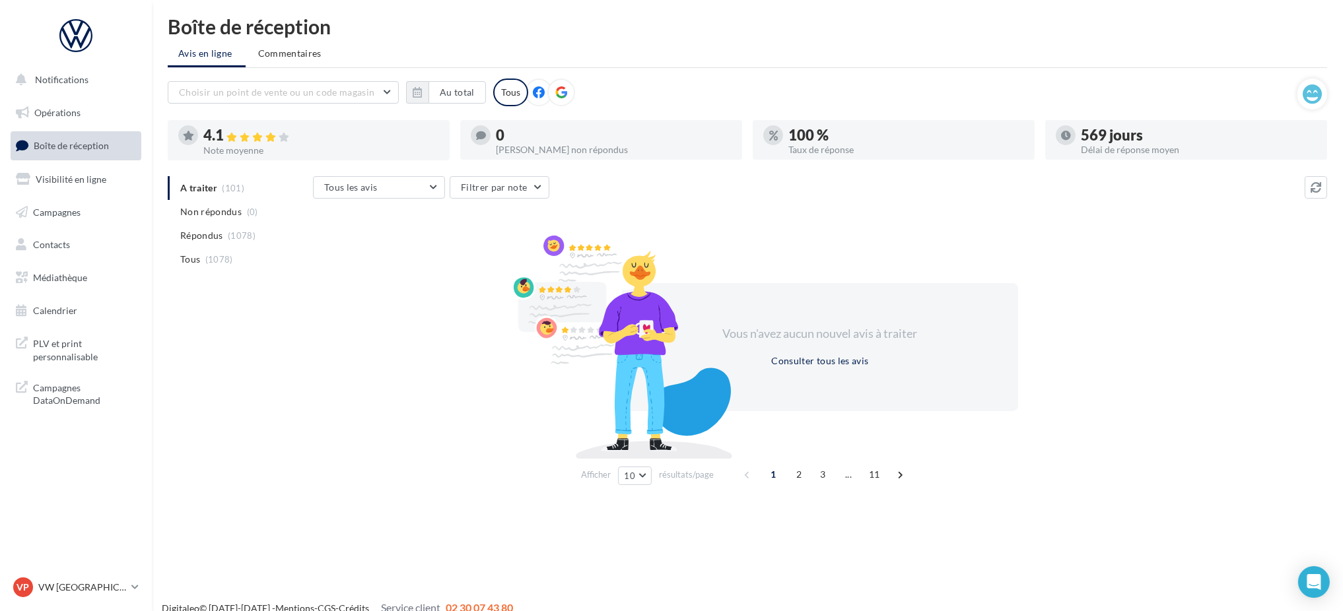
scroll to position [0, 0]
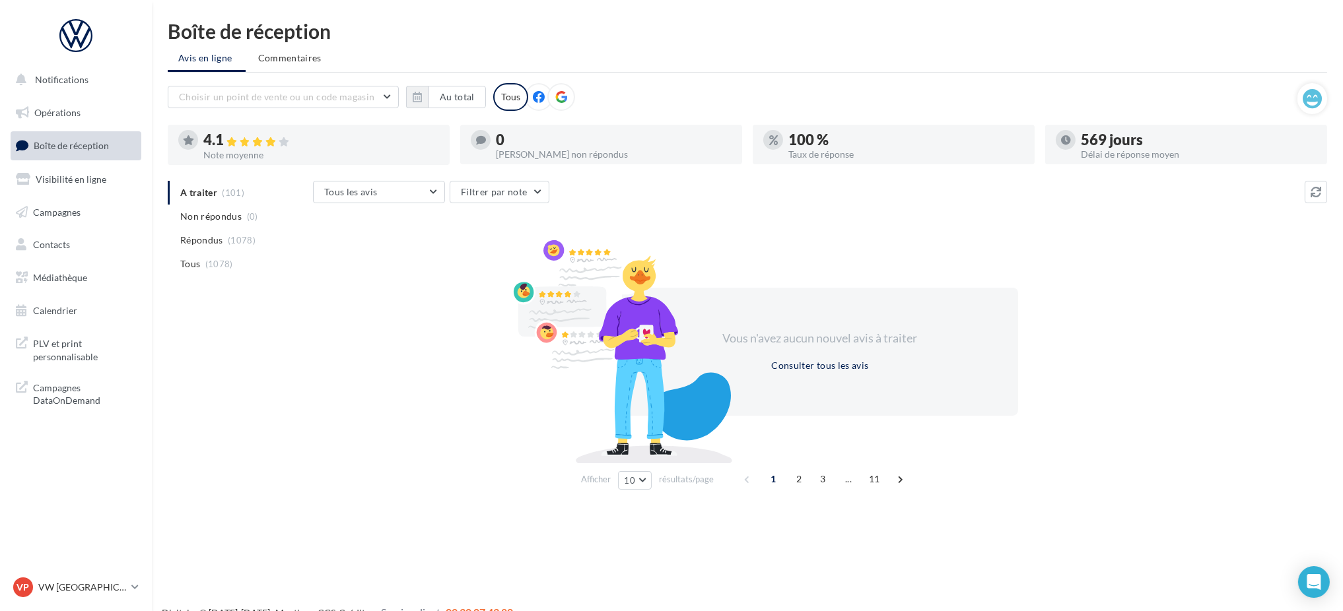
click at [236, 193] on ul "A traiter (101) Non répondus (0) Répondus (1078) Tous (1078)" at bounding box center [238, 228] width 140 height 95
click at [194, 195] on ul "A traiter (101) Non répondus (0) Répondus (1078) Tous (1078)" at bounding box center [238, 228] width 140 height 95
click at [215, 215] on span "Non répondus" at bounding box center [210, 216] width 61 height 13
click at [209, 199] on span "A traiter" at bounding box center [198, 192] width 37 height 13
click at [217, 255] on li "Tous (1078)" at bounding box center [238, 264] width 140 height 24
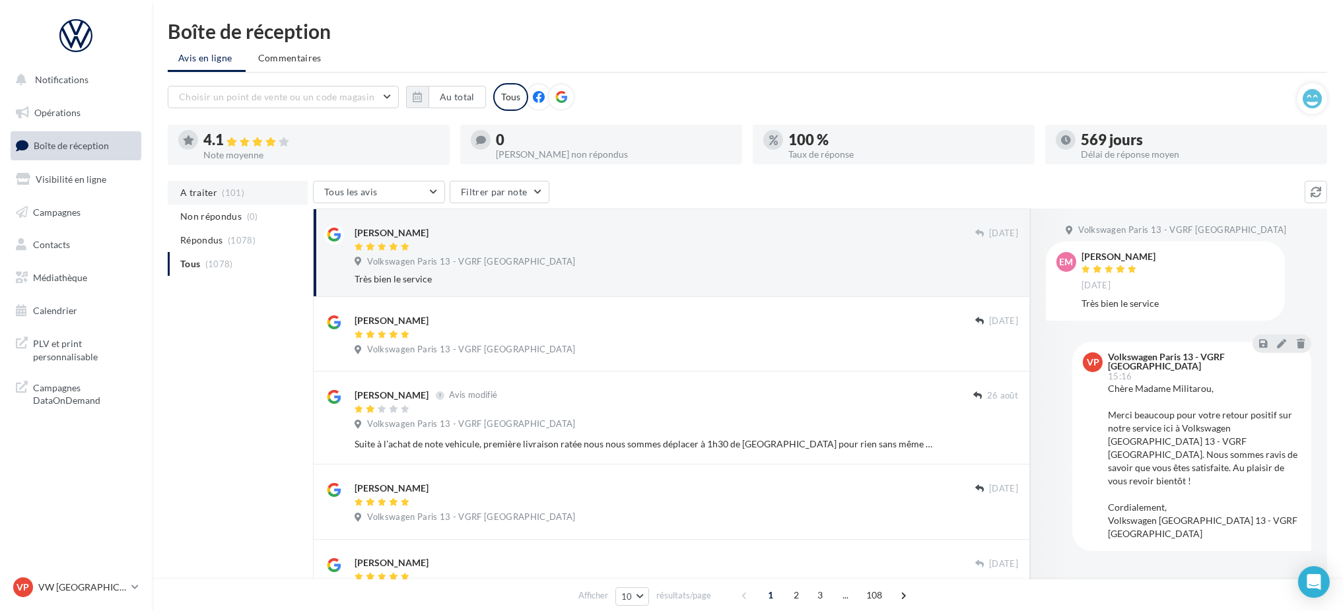
click at [207, 200] on li "A traiter (101)" at bounding box center [238, 193] width 140 height 24
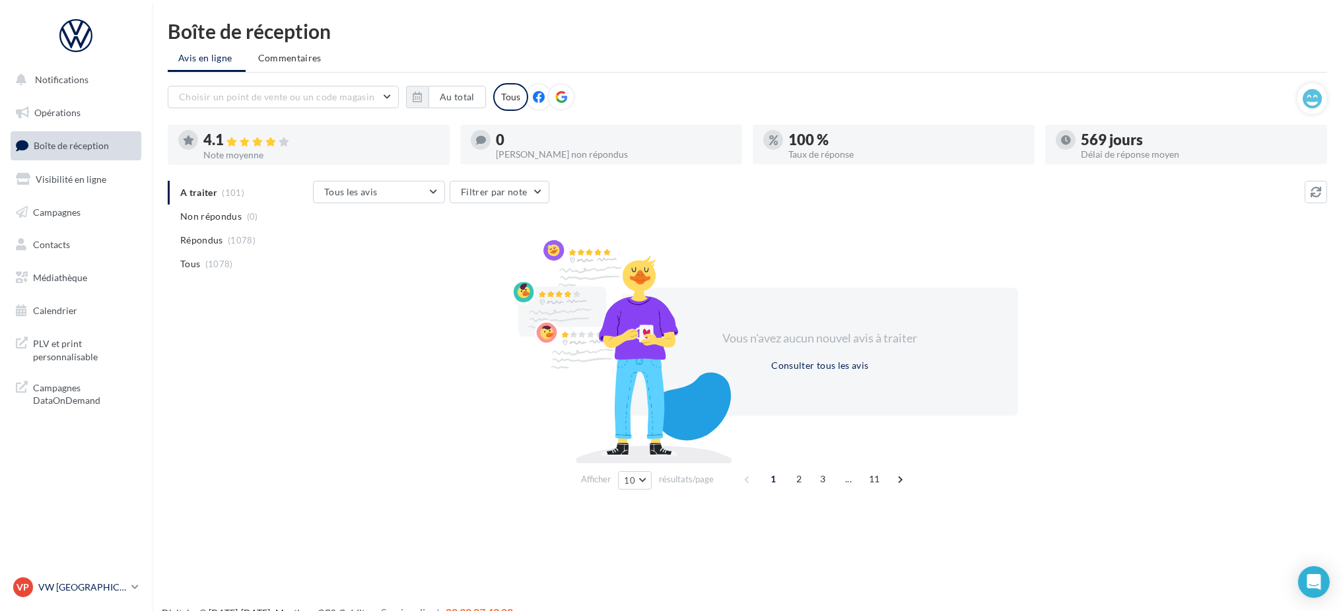
click at [92, 596] on div "VP VW PARIS 13 vw-par13-mon" at bounding box center [69, 588] width 113 height 20
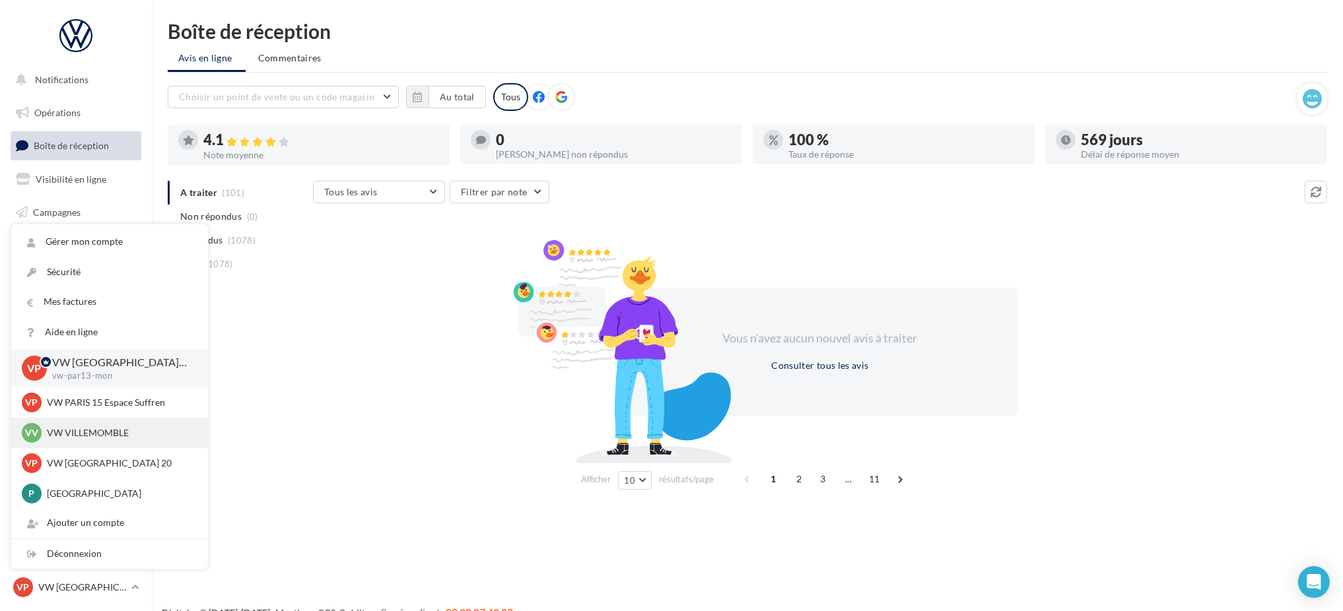
click at [119, 436] on p "VW VILLEMOMBLE" at bounding box center [119, 433] width 145 height 13
